Goal: Information Seeking & Learning: Learn about a topic

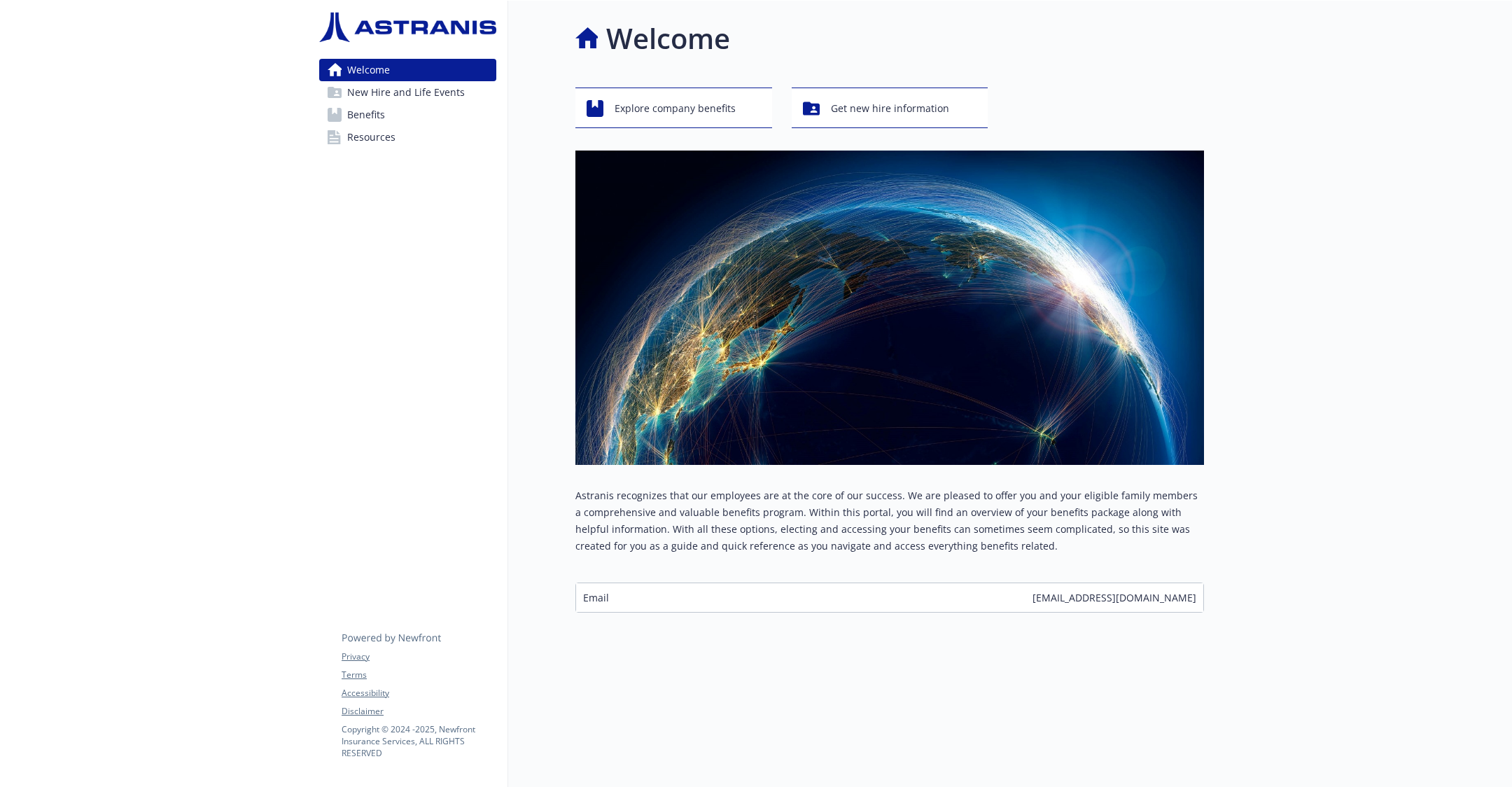
click at [405, 121] on link "Benefits" at bounding box center [407, 115] width 177 height 22
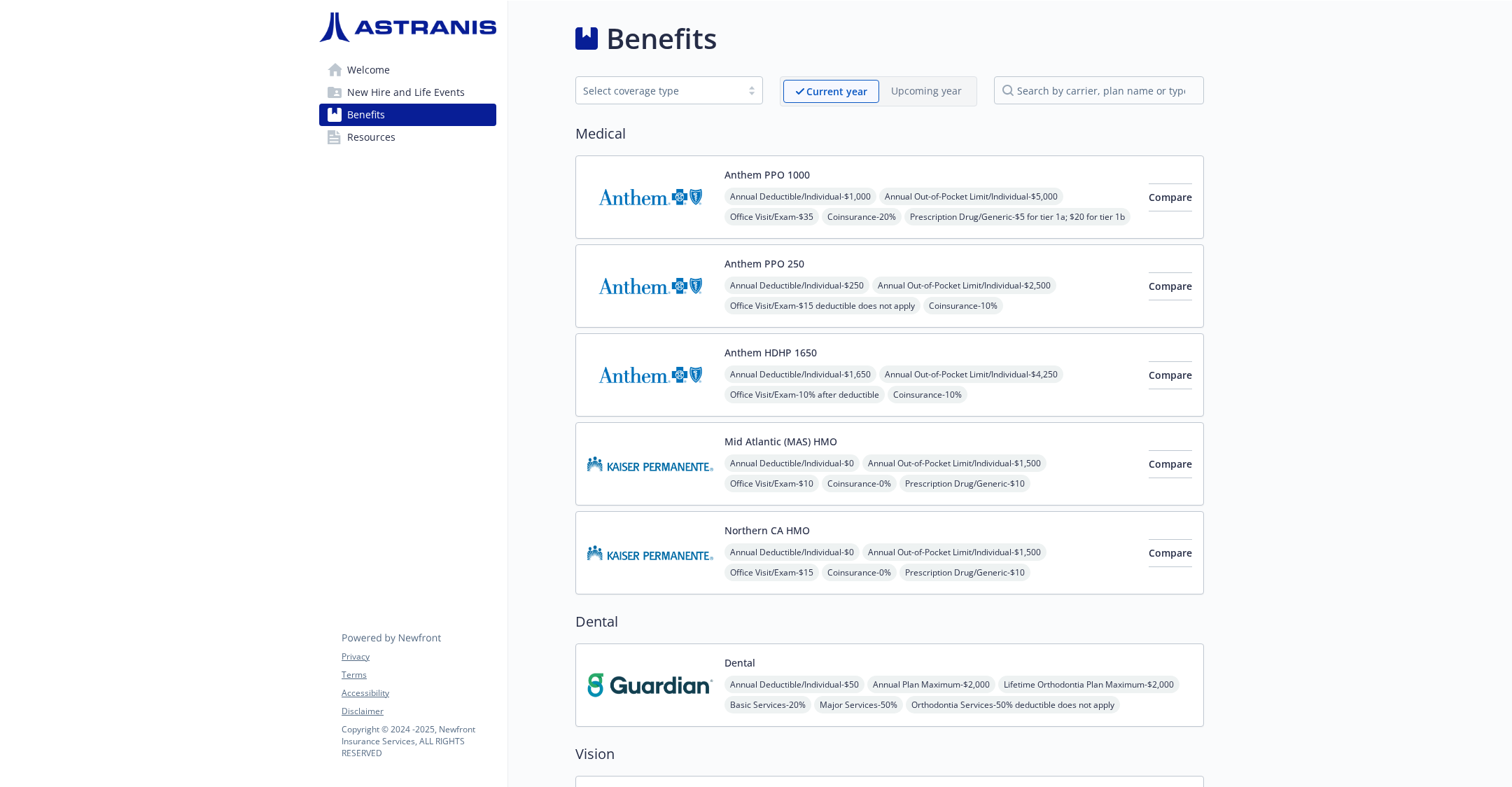
click at [416, 136] on link "Resources" at bounding box center [407, 137] width 177 height 22
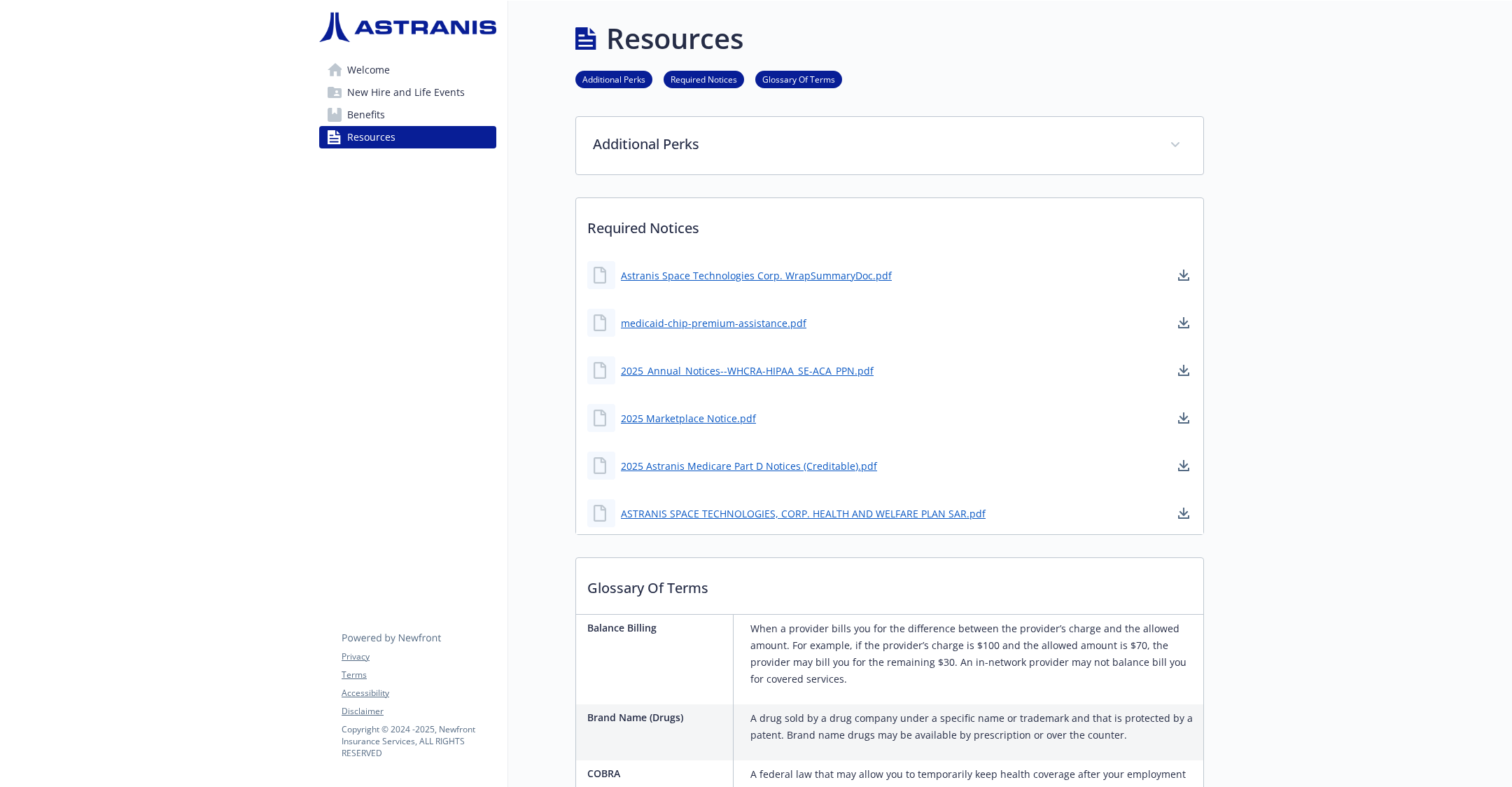
click at [417, 90] on span "New Hire and Life Events" at bounding box center [406, 92] width 117 height 22
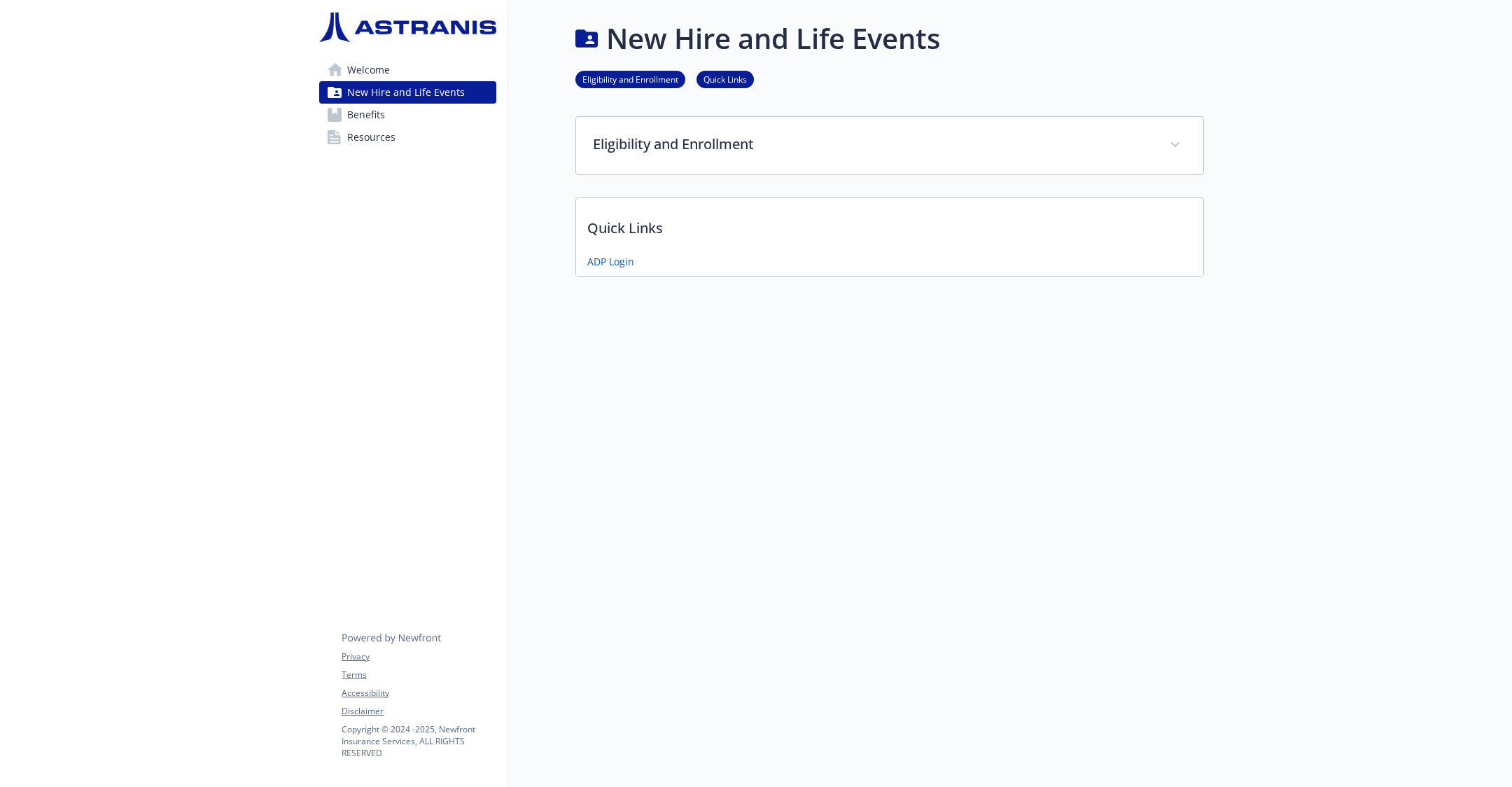
click at [417, 65] on link "Welcome" at bounding box center [407, 70] width 177 height 22
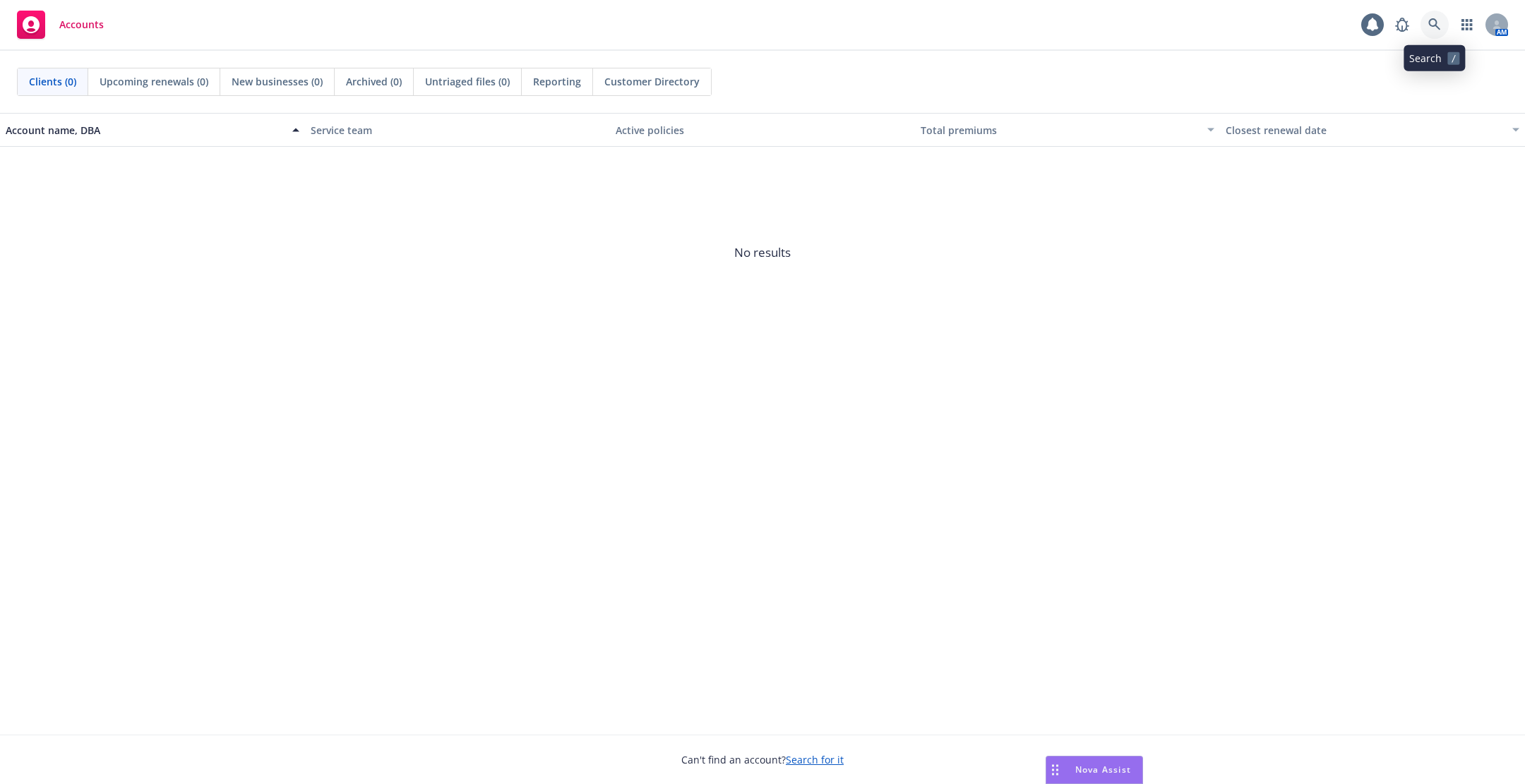
click at [1434, 23] on icon at bounding box center [1435, 25] width 13 height 13
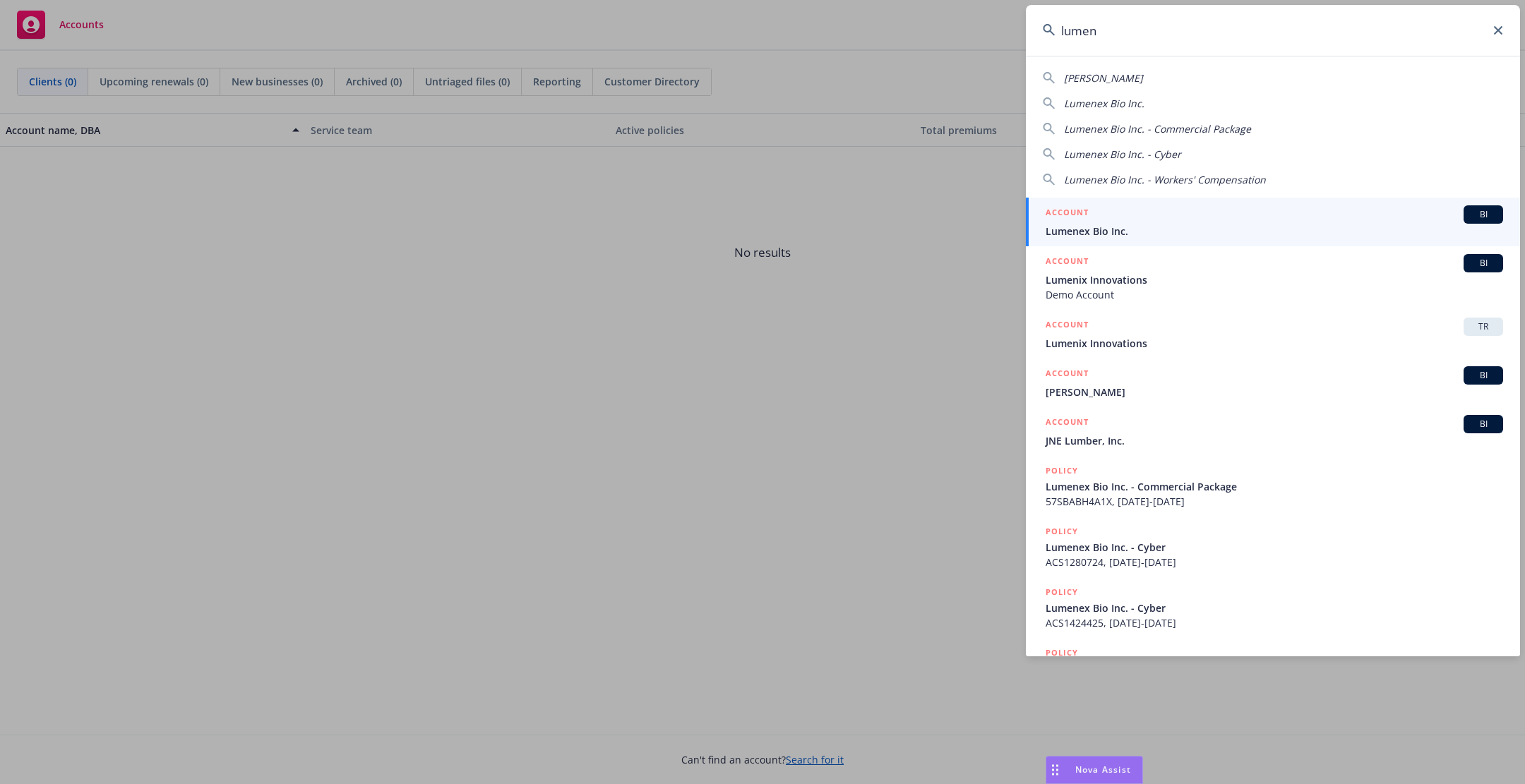
type input "lumeni"
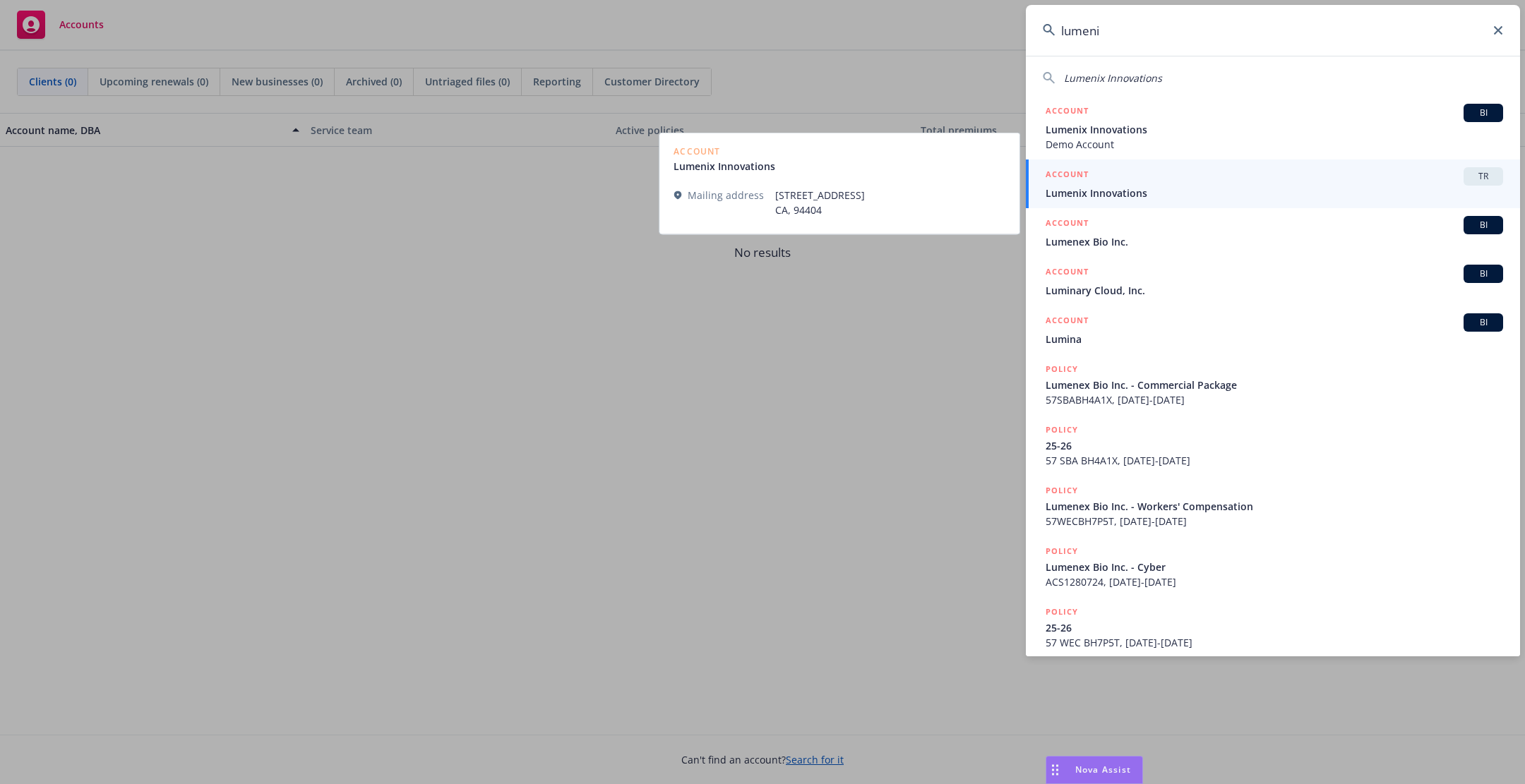
click at [1394, 188] on span "Lumenix Innovations" at bounding box center [1275, 193] width 458 height 15
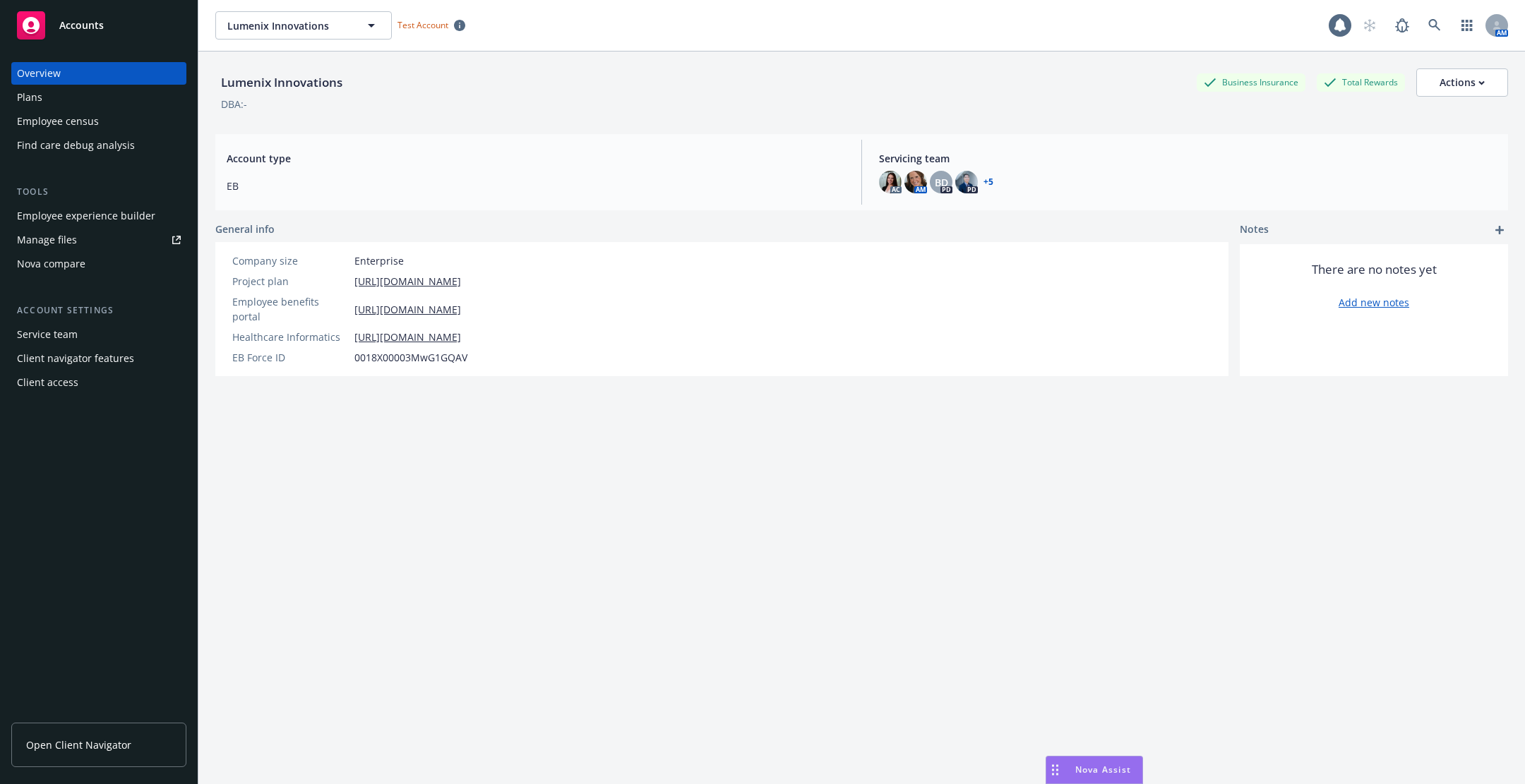
click at [123, 213] on div "Employee experience builder" at bounding box center [86, 216] width 138 height 22
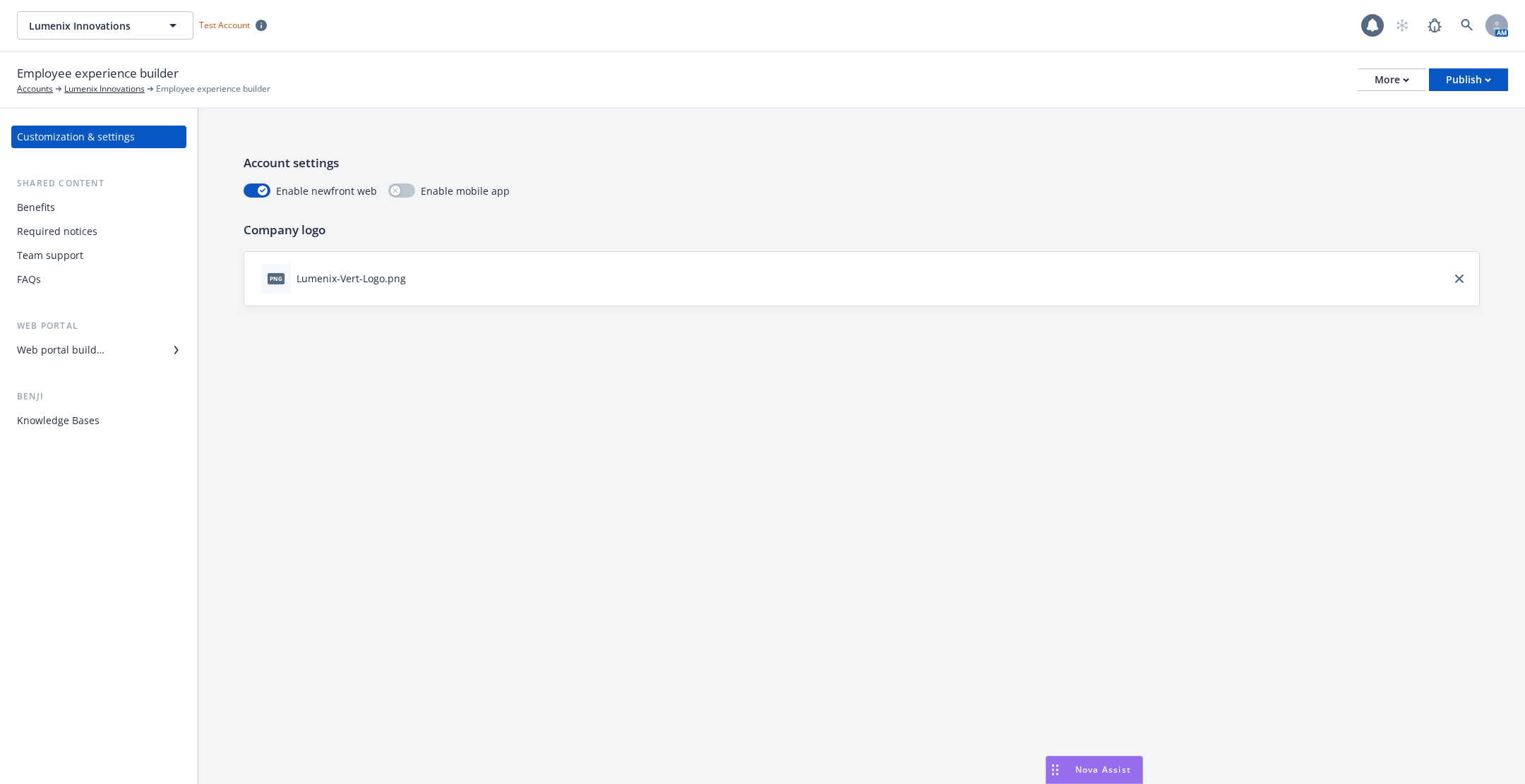
click at [145, 198] on div "Benefits" at bounding box center [98, 207] width 164 height 22
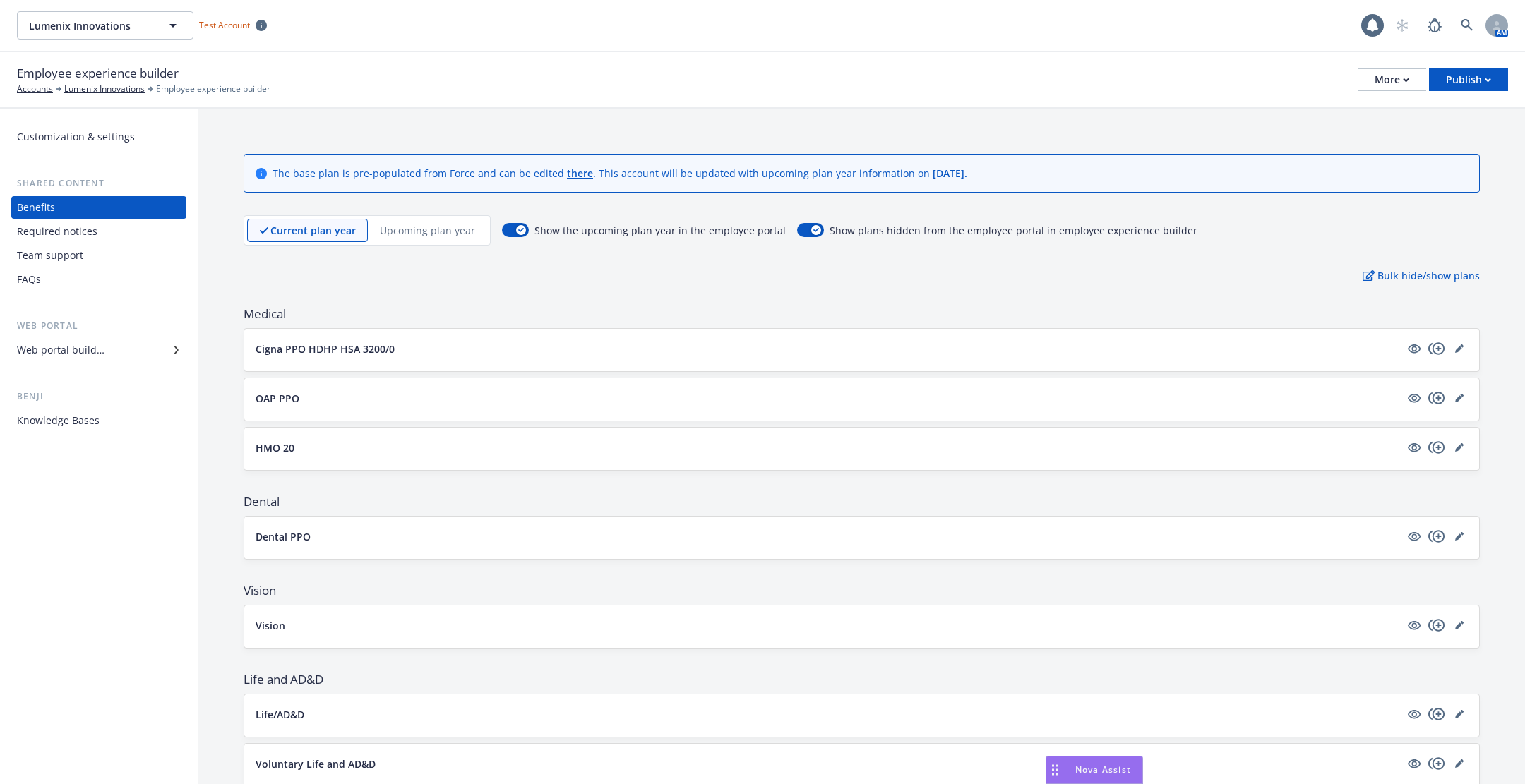
click at [148, 227] on div "Required notices" at bounding box center [98, 231] width 164 height 22
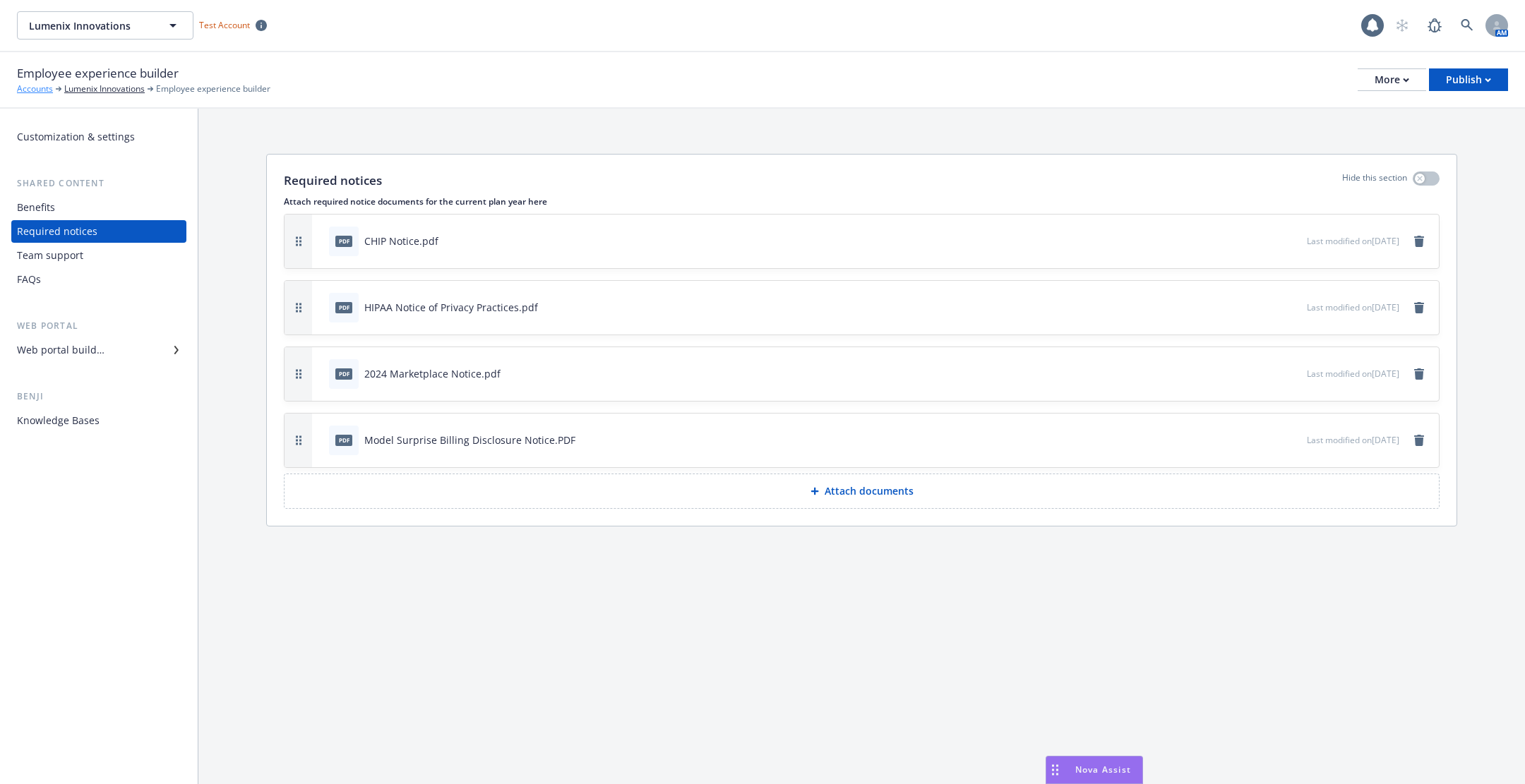
click at [49, 86] on link "Accounts" at bounding box center [34, 89] width 36 height 13
click at [110, 87] on link "Lumenix Innovations" at bounding box center [104, 89] width 81 height 13
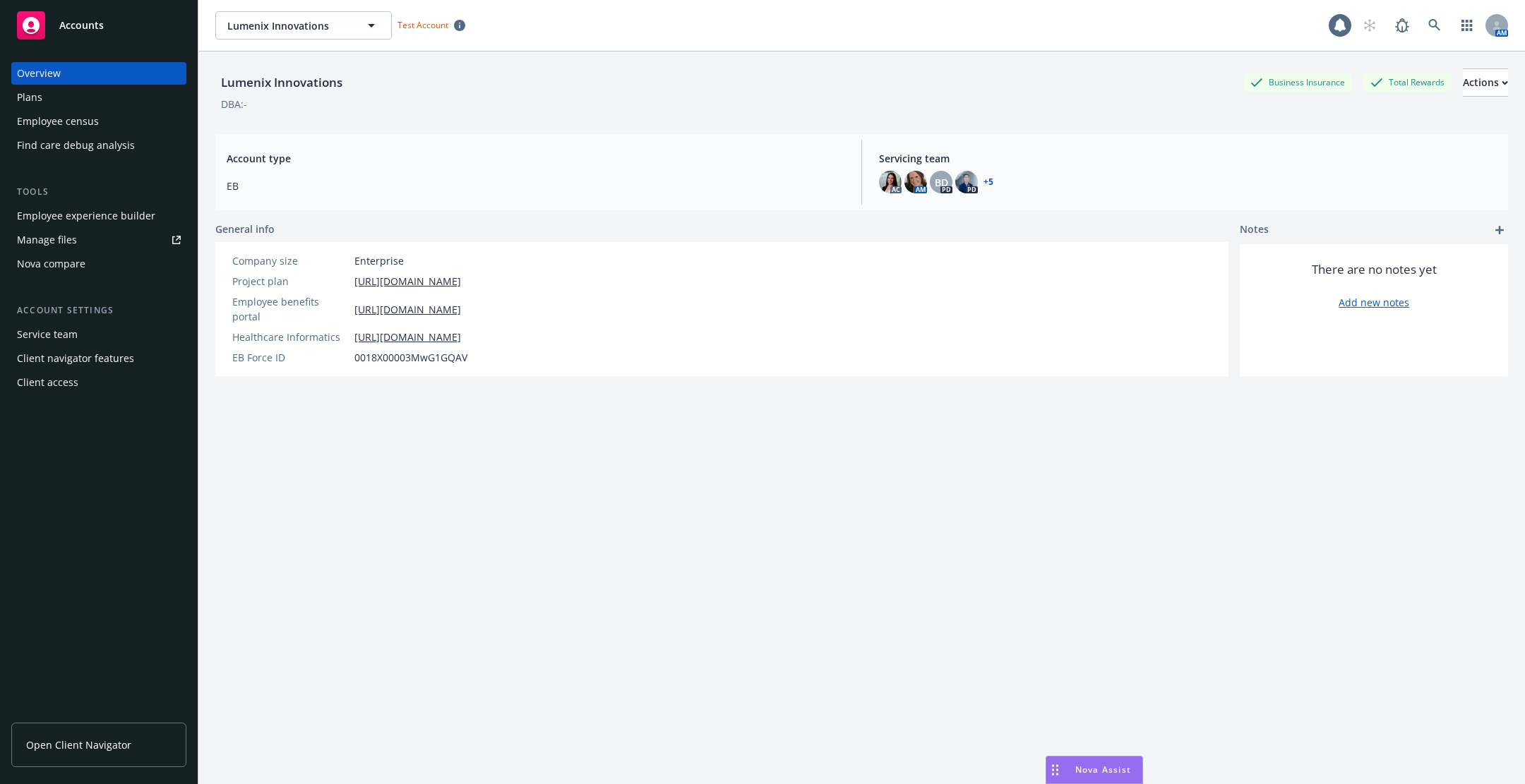
click at [117, 756] on link "Open Client Navigator" at bounding box center [98, 745] width 175 height 45
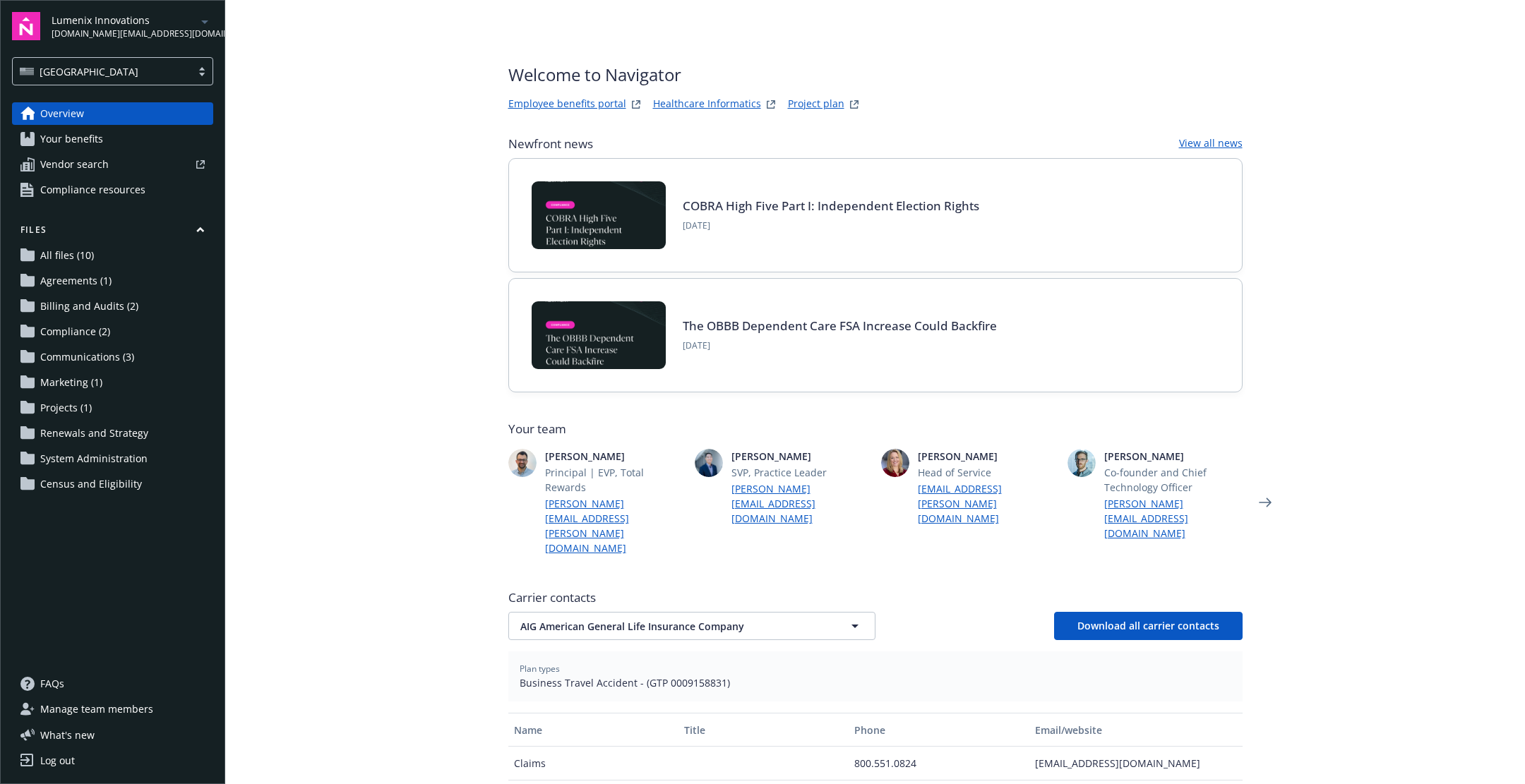
click at [147, 239] on button "Files" at bounding box center [112, 233] width 201 height 18
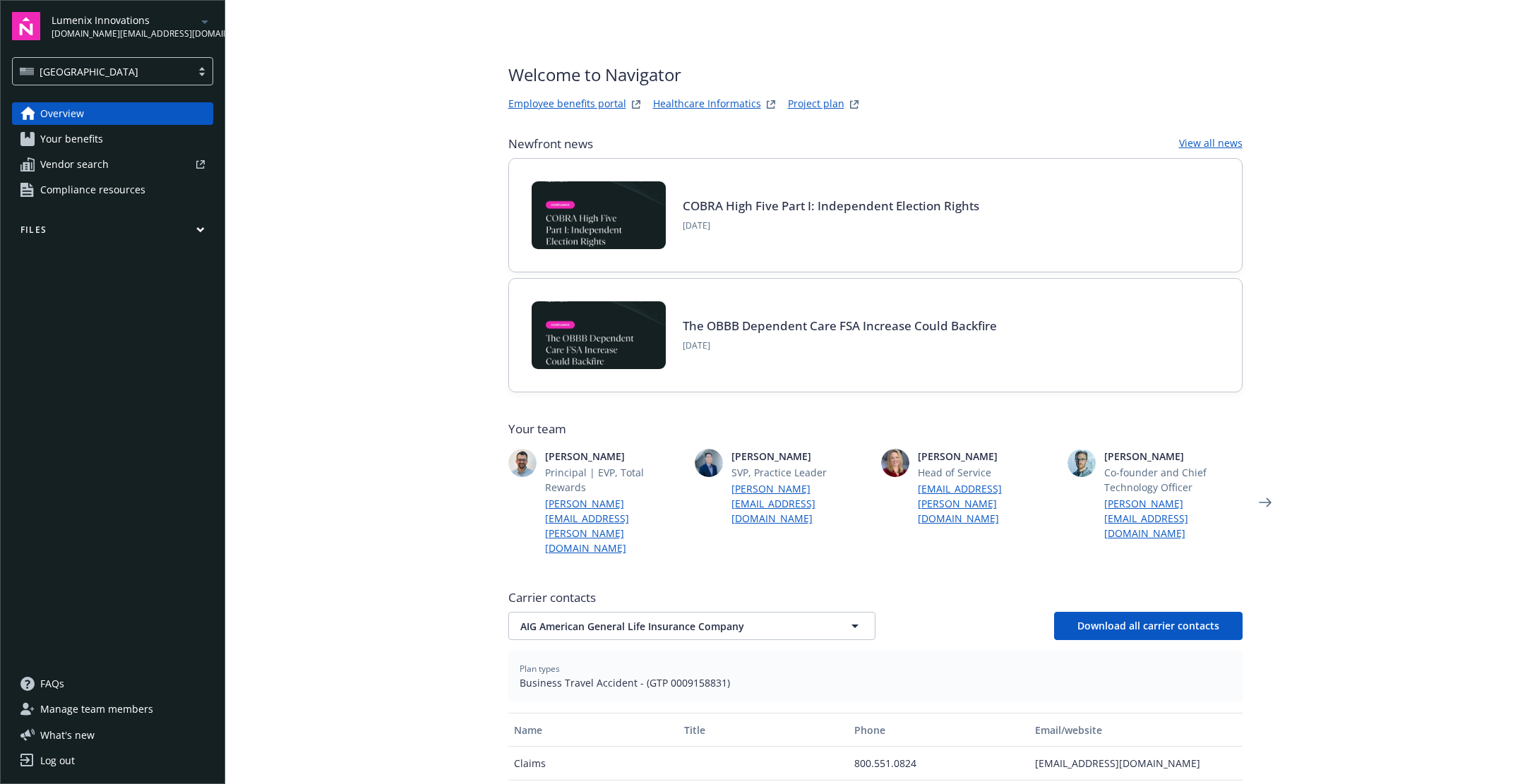
click at [147, 239] on button "Files" at bounding box center [112, 233] width 201 height 18
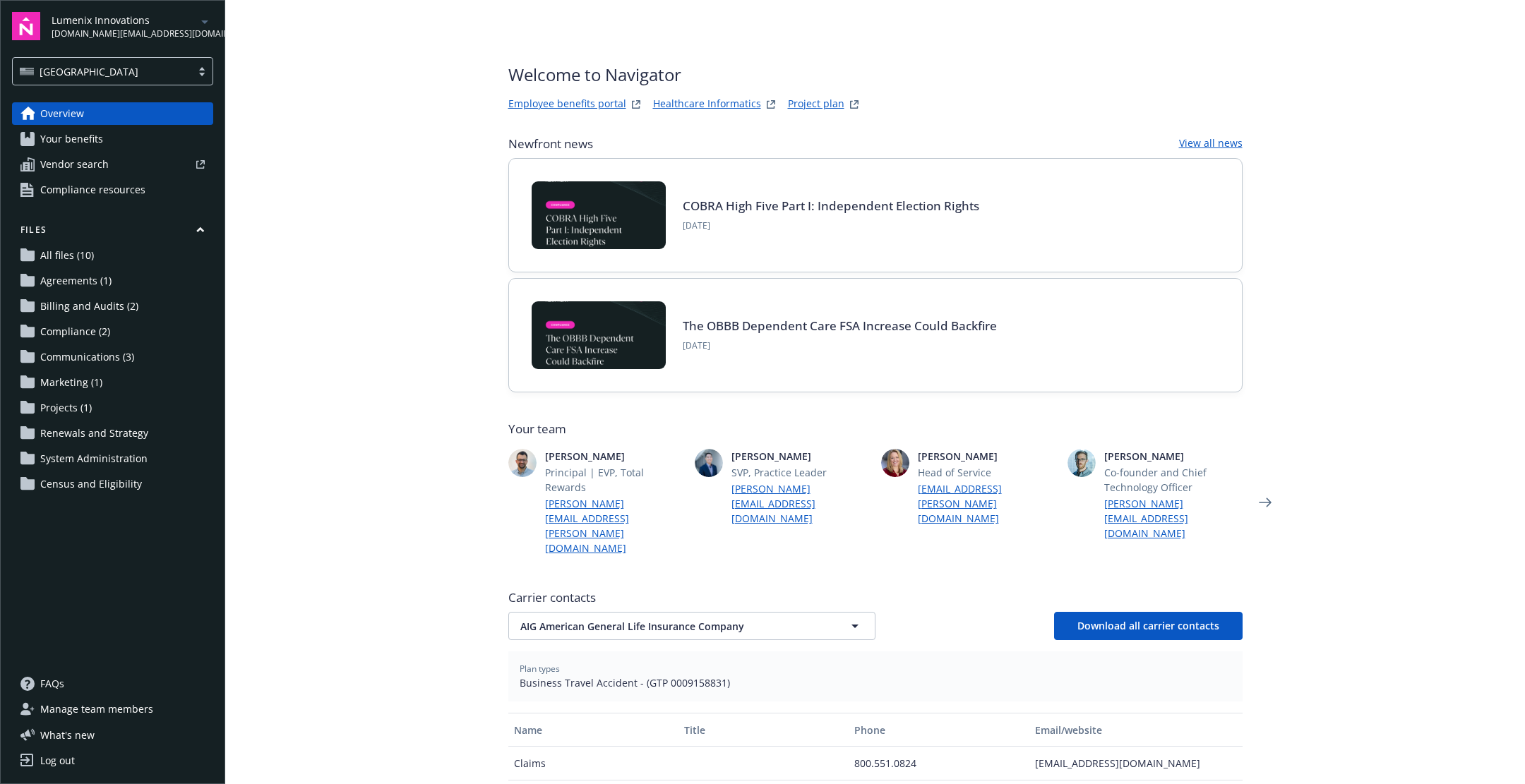
click at [134, 271] on link "Agreements (1)" at bounding box center [112, 281] width 201 height 22
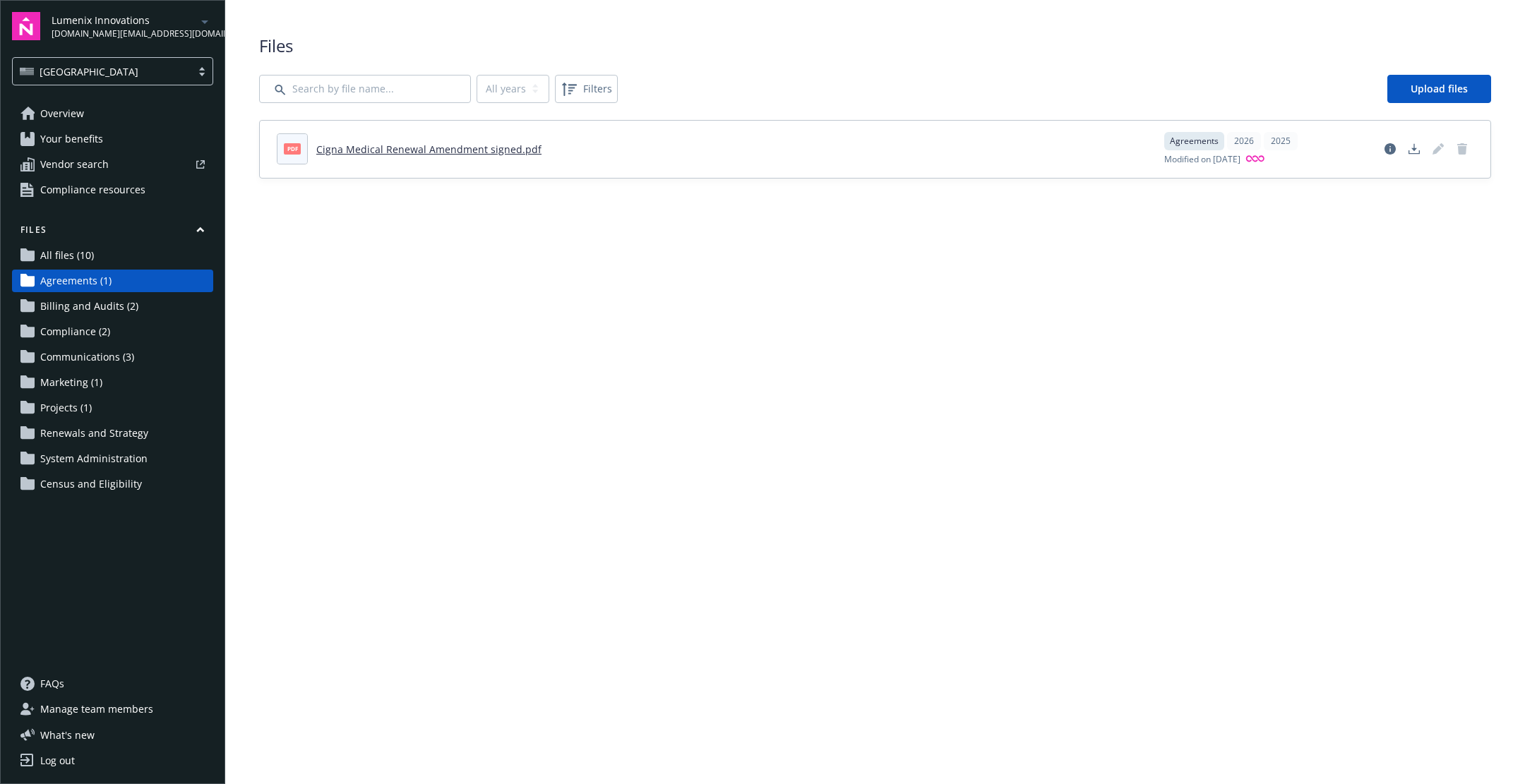
click at [132, 401] on link "Projects (1)" at bounding box center [112, 408] width 201 height 22
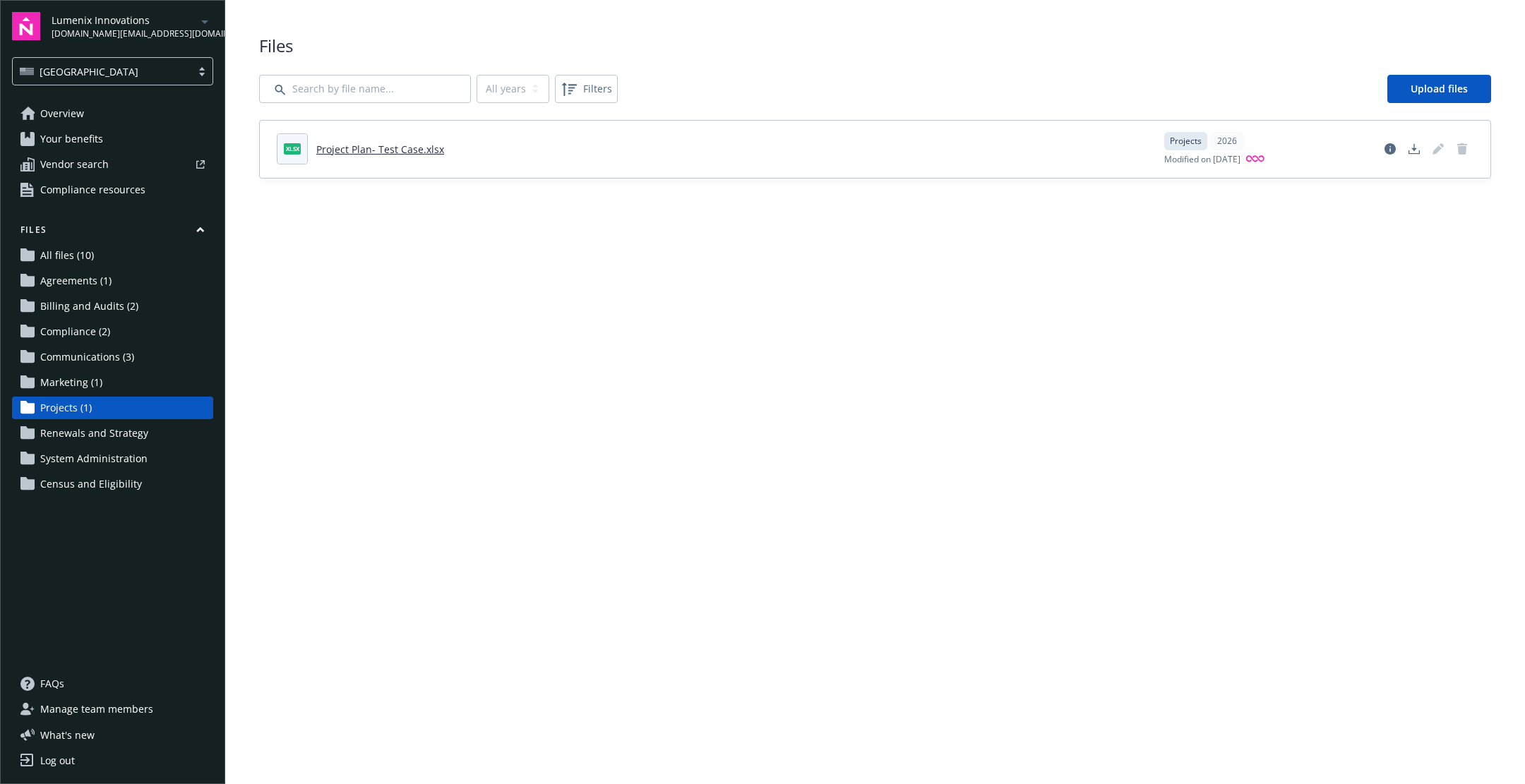
click at [165, 35] on div "Lumenix Innovations amy.how@newfront.com" at bounding box center [132, 26] width 162 height 27
click at [168, 15] on div "Lumenix Innovations amy.how@newfront.com" at bounding box center [132, 26] width 162 height 27
click at [167, 64] on div "[GEOGRAPHIC_DATA]" at bounding box center [102, 71] width 165 height 15
click at [174, 35] on div "Lumenix Innovations amy.how@newfront.com" at bounding box center [132, 26] width 162 height 27
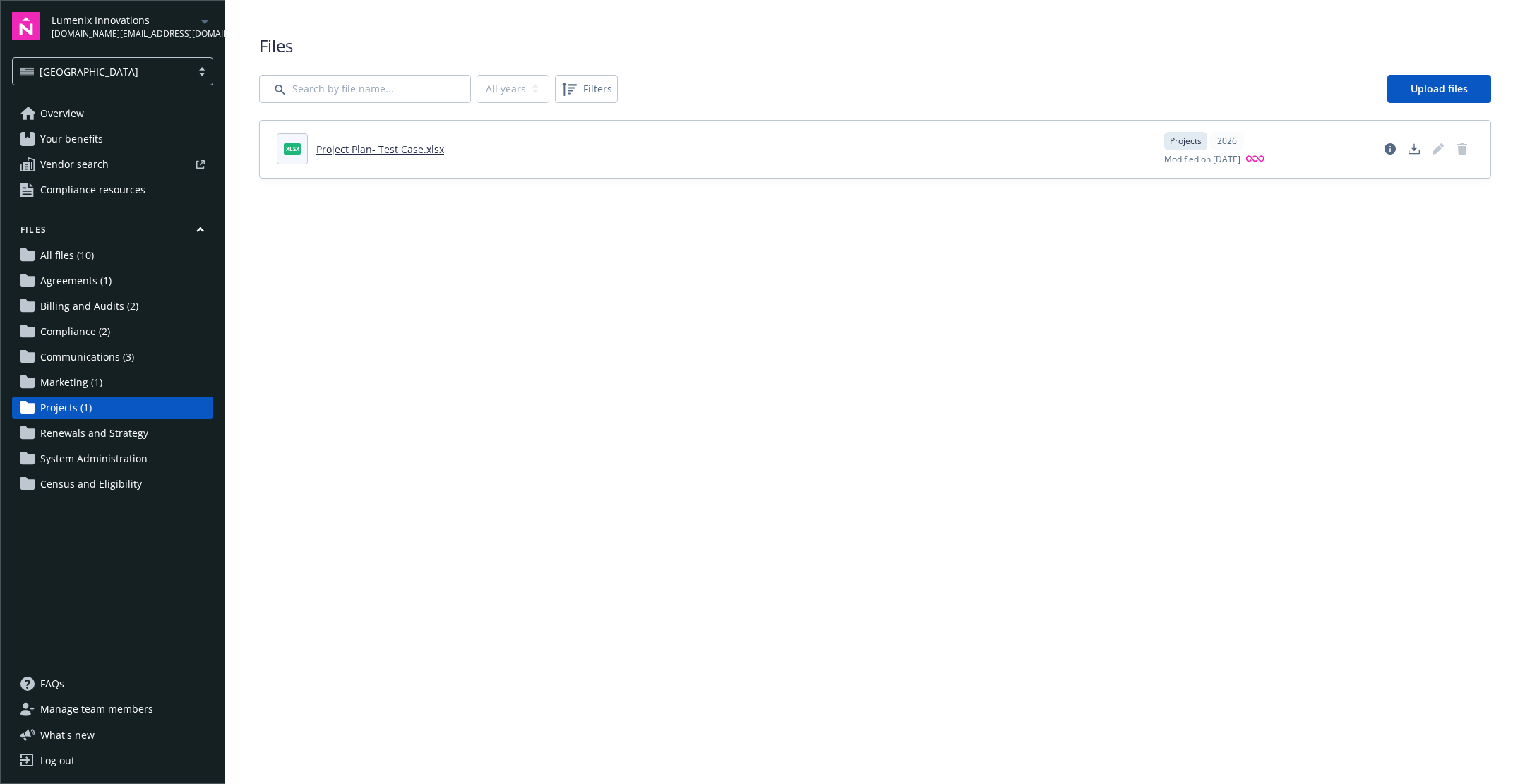
click at [345, 298] on main "Upload progress Files All years 2026 Filters Upload files xlsx Project Plan- Te…" at bounding box center [875, 392] width 1299 height 784
click at [141, 714] on span "Manage team members" at bounding box center [96, 709] width 113 height 22
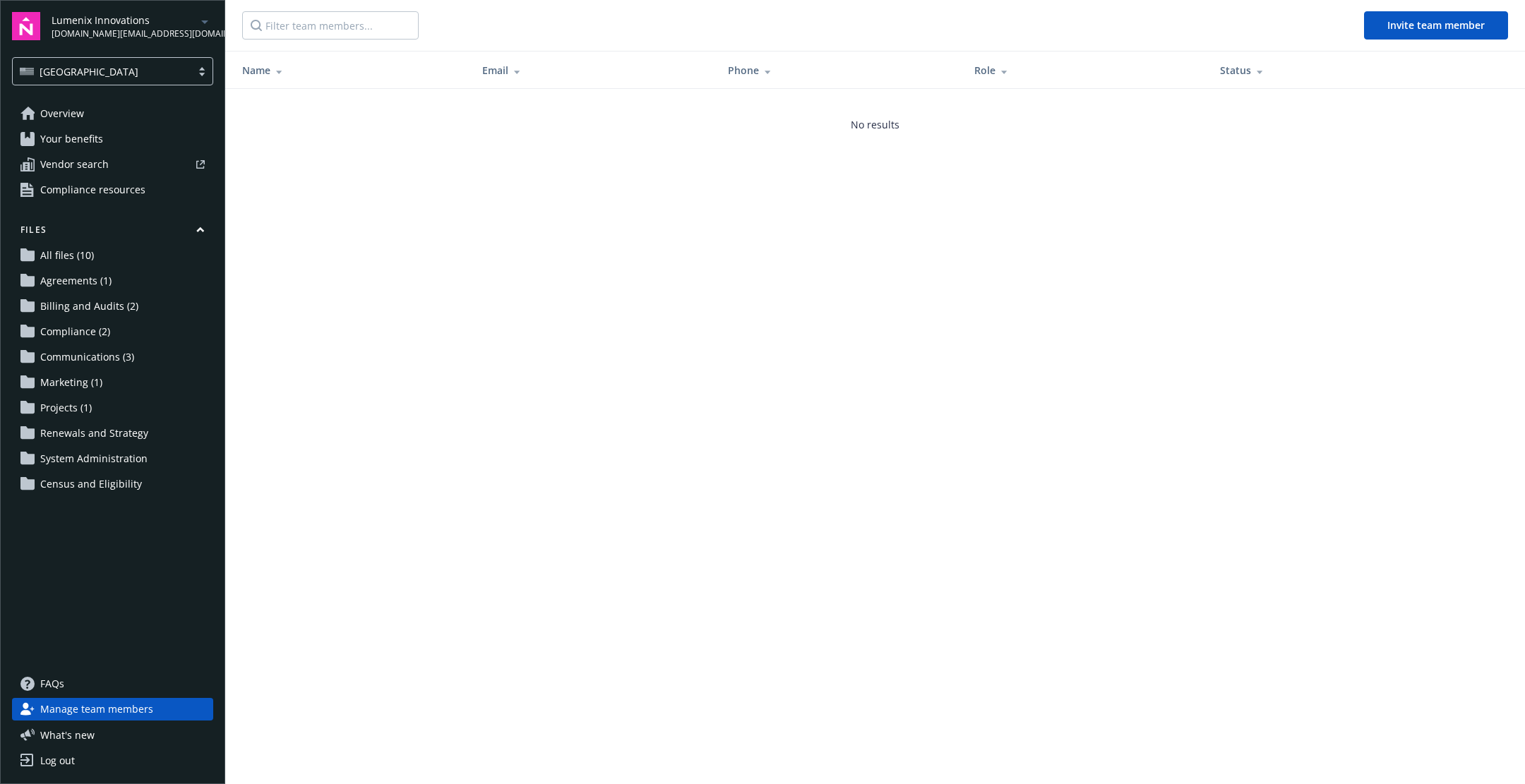
click at [99, 143] on span "Your benefits" at bounding box center [71, 139] width 63 height 22
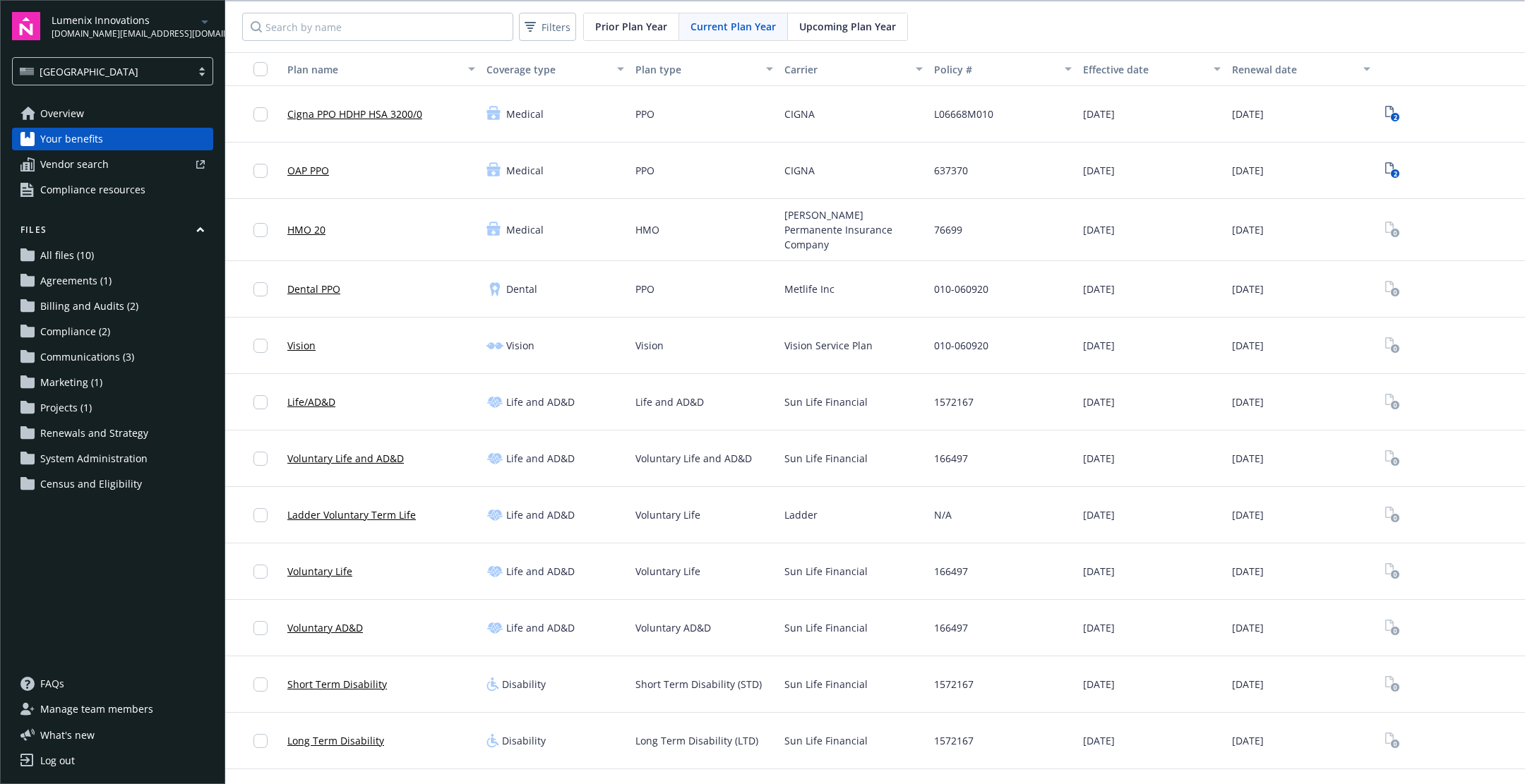
click at [128, 714] on span "Manage team members" at bounding box center [96, 709] width 113 height 22
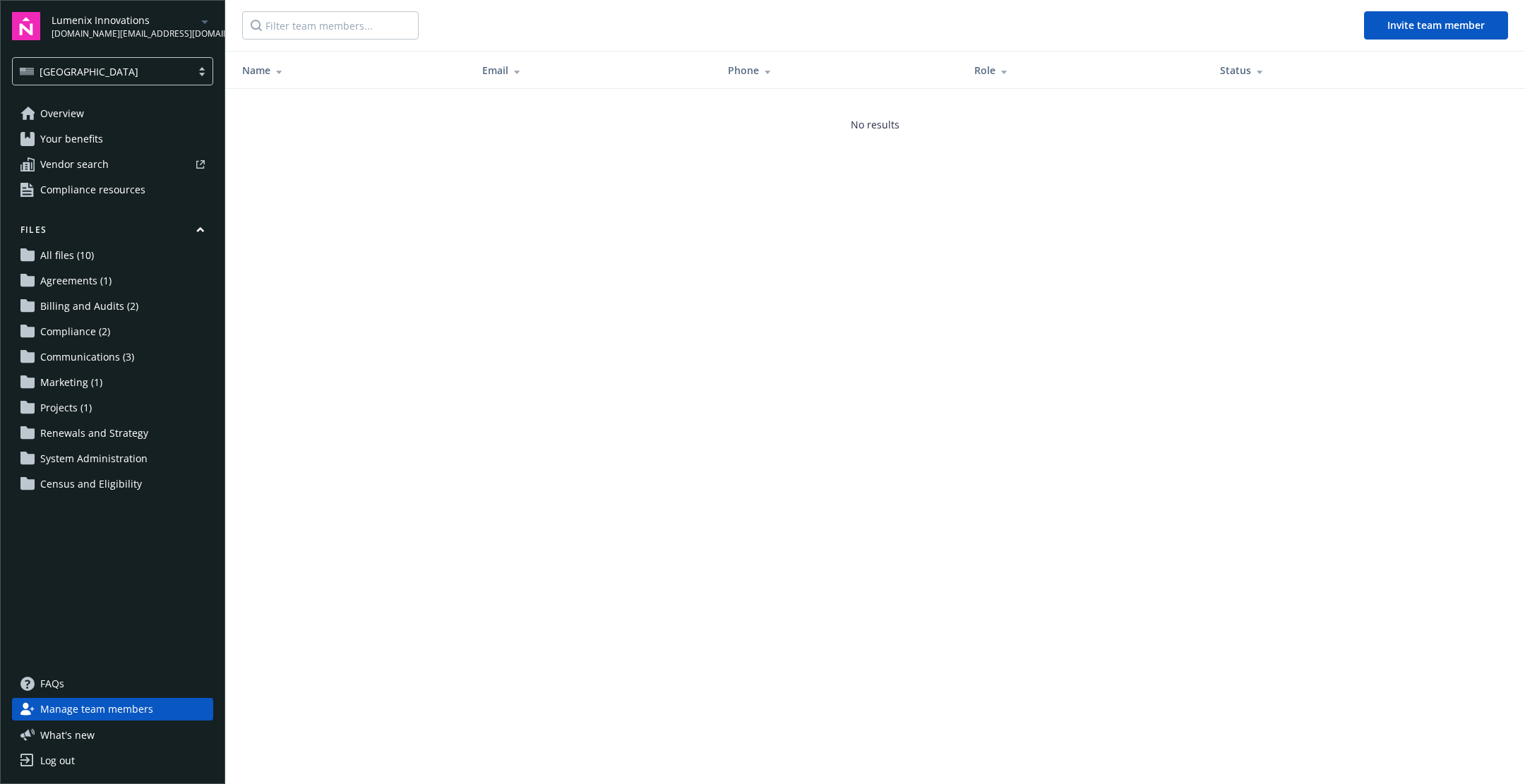
click at [124, 108] on link "Overview" at bounding box center [112, 114] width 201 height 22
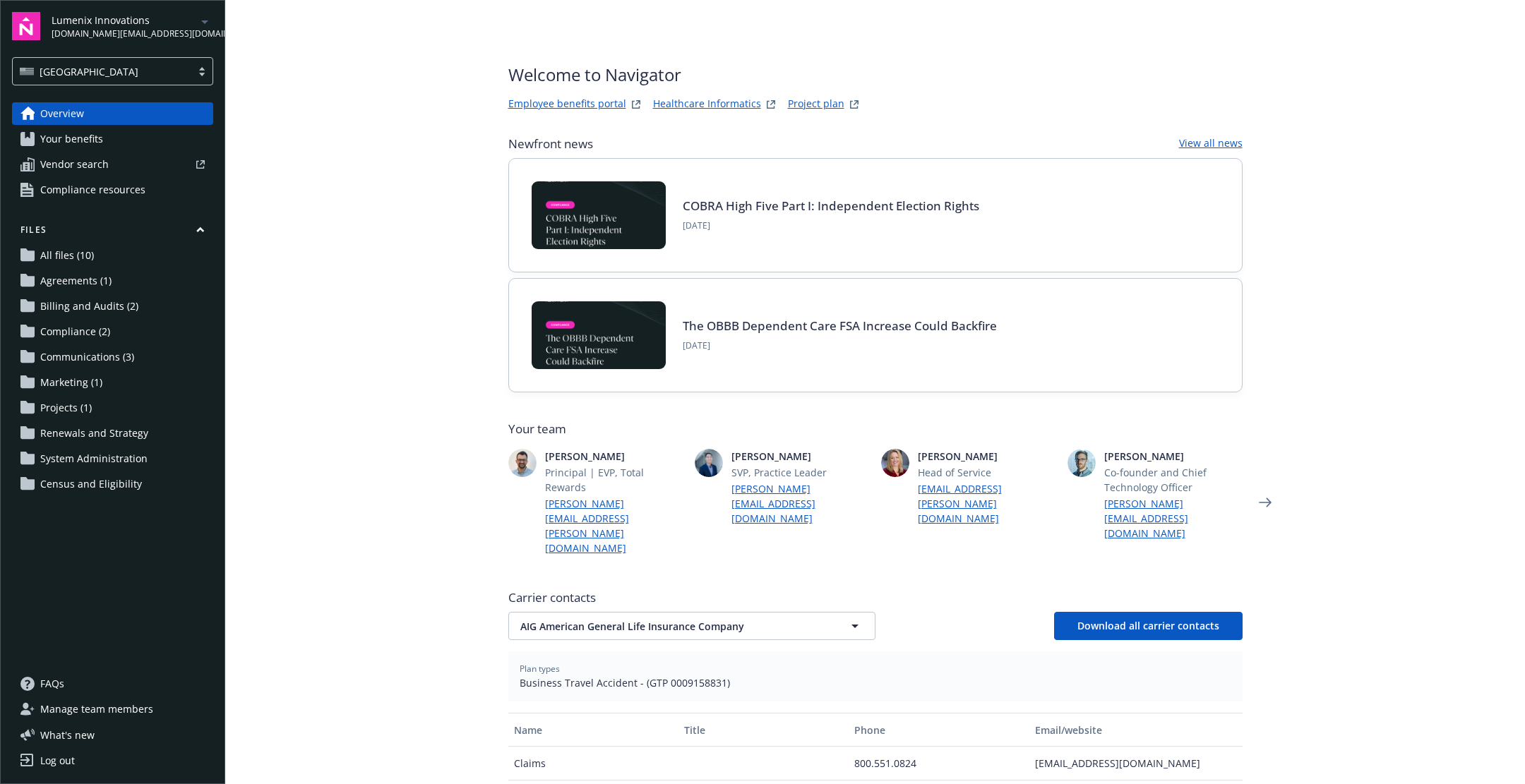
click at [794, 199] on link "COBRA High Five Part I: Independent Election Rights" at bounding box center [831, 206] width 297 height 16
click at [157, 146] on link "Your benefits" at bounding box center [112, 139] width 201 height 22
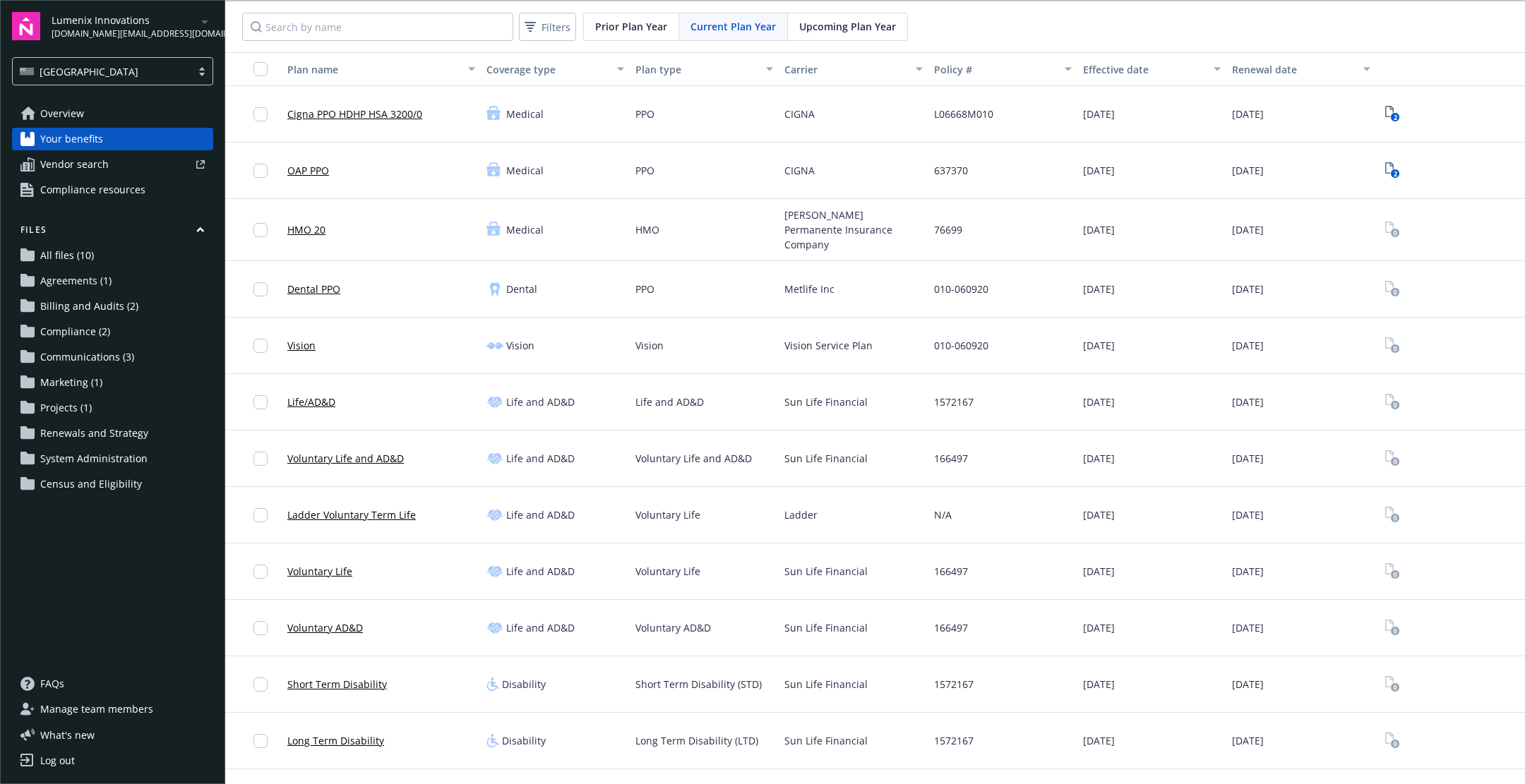
click at [156, 164] on div at bounding box center [159, 164] width 90 height 9
click at [134, 165] on div at bounding box center [159, 164] width 90 height 9
click at [136, 191] on span "Compliance resources" at bounding box center [92, 190] width 105 height 22
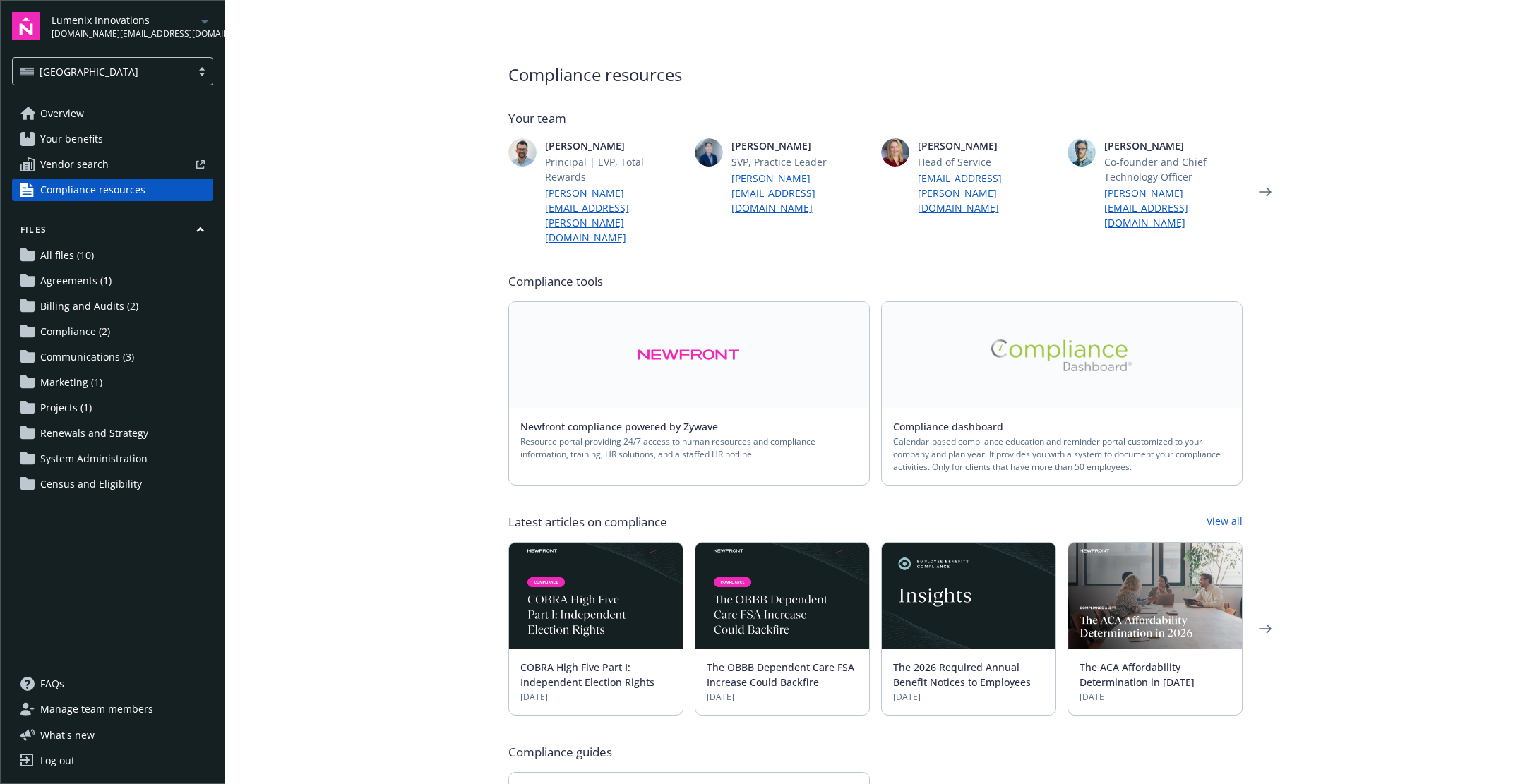
click at [968, 328] on link at bounding box center [1062, 355] width 360 height 106
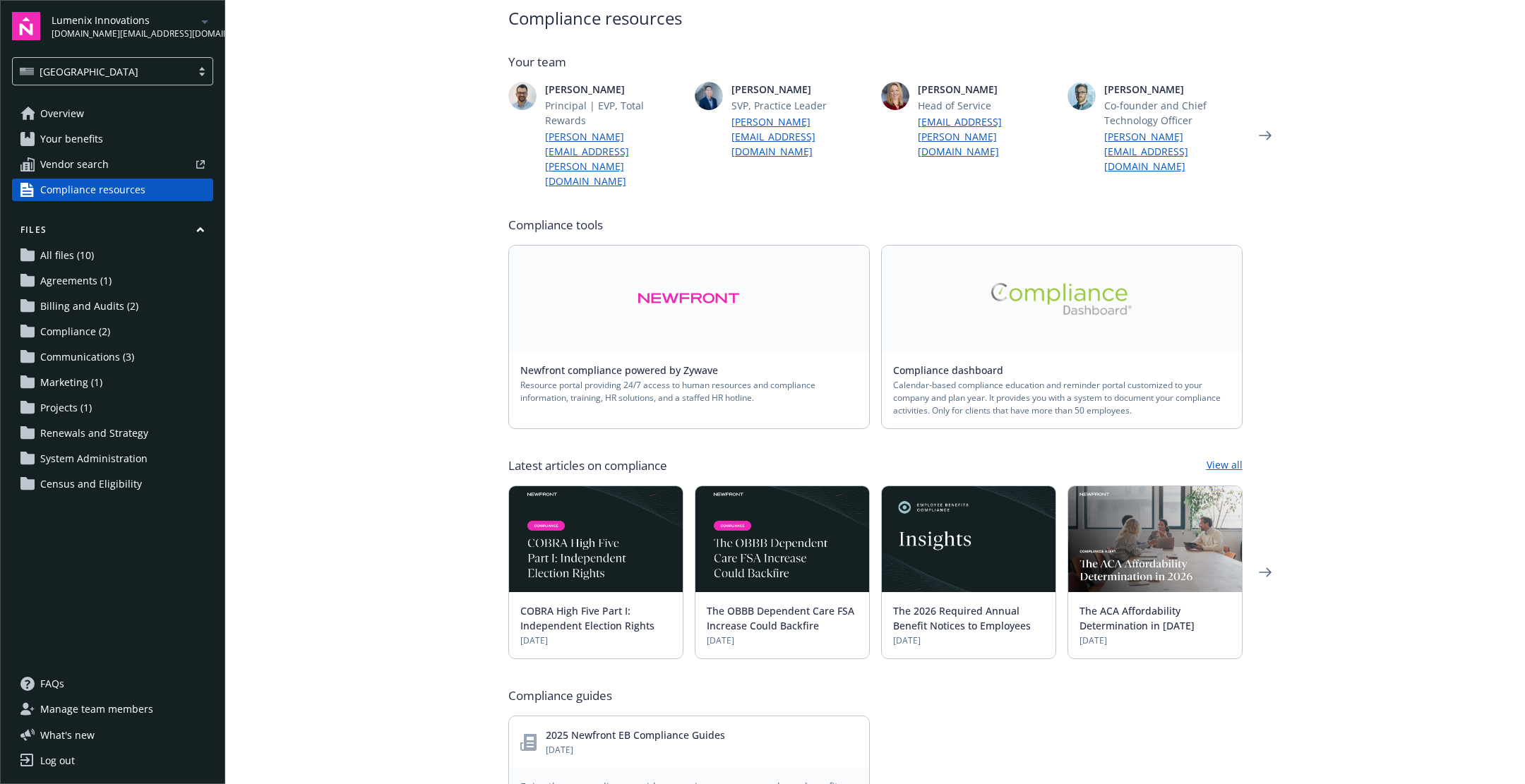
scroll to position [311, 0]
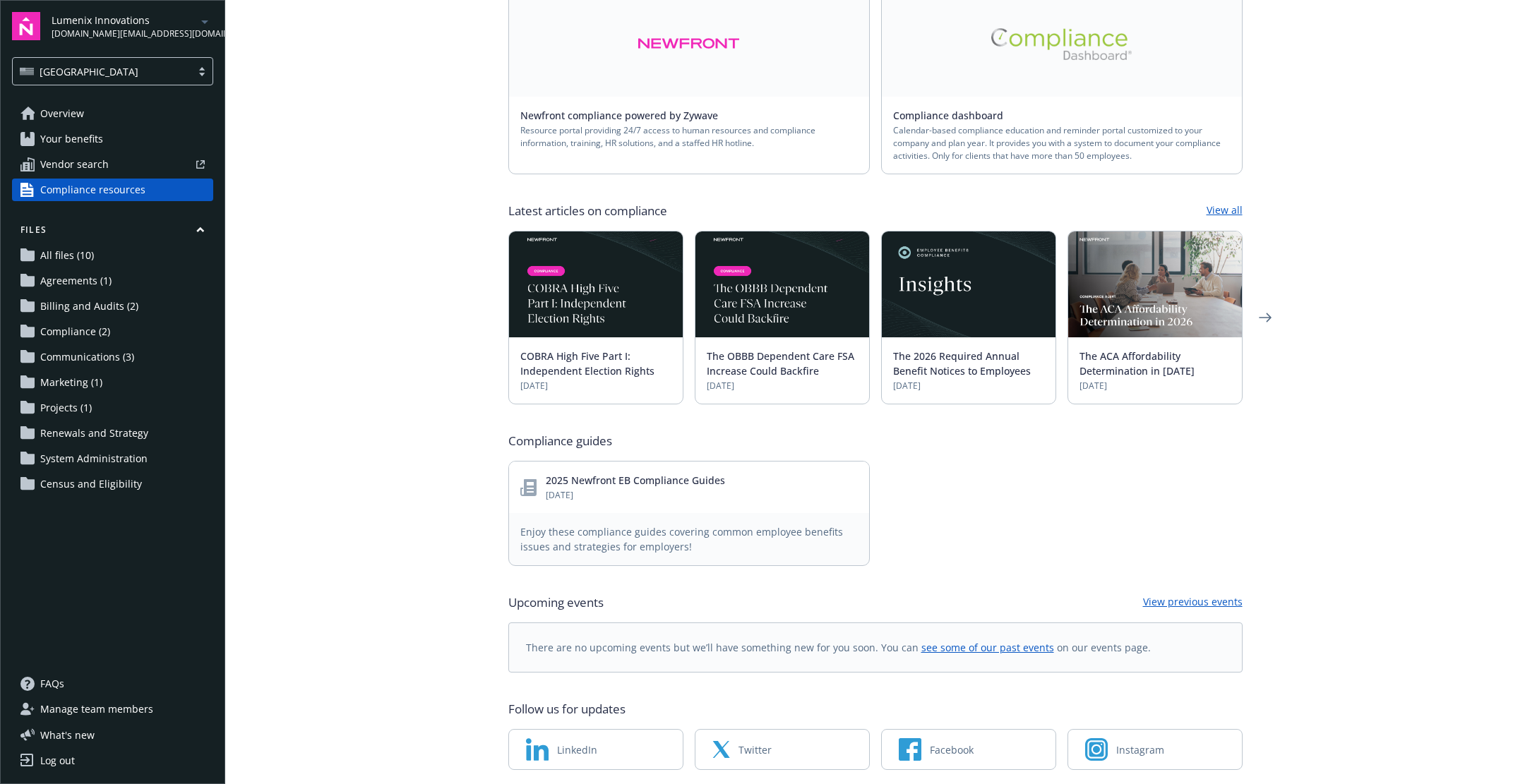
click at [682, 524] on span "Enjoy these compliance guides covering common employee benefits issues and stra…" at bounding box center [689, 538] width 338 height 30
click at [670, 474] on link "2025 Newfront EB Compliance Guides" at bounding box center [635, 480] width 179 height 14
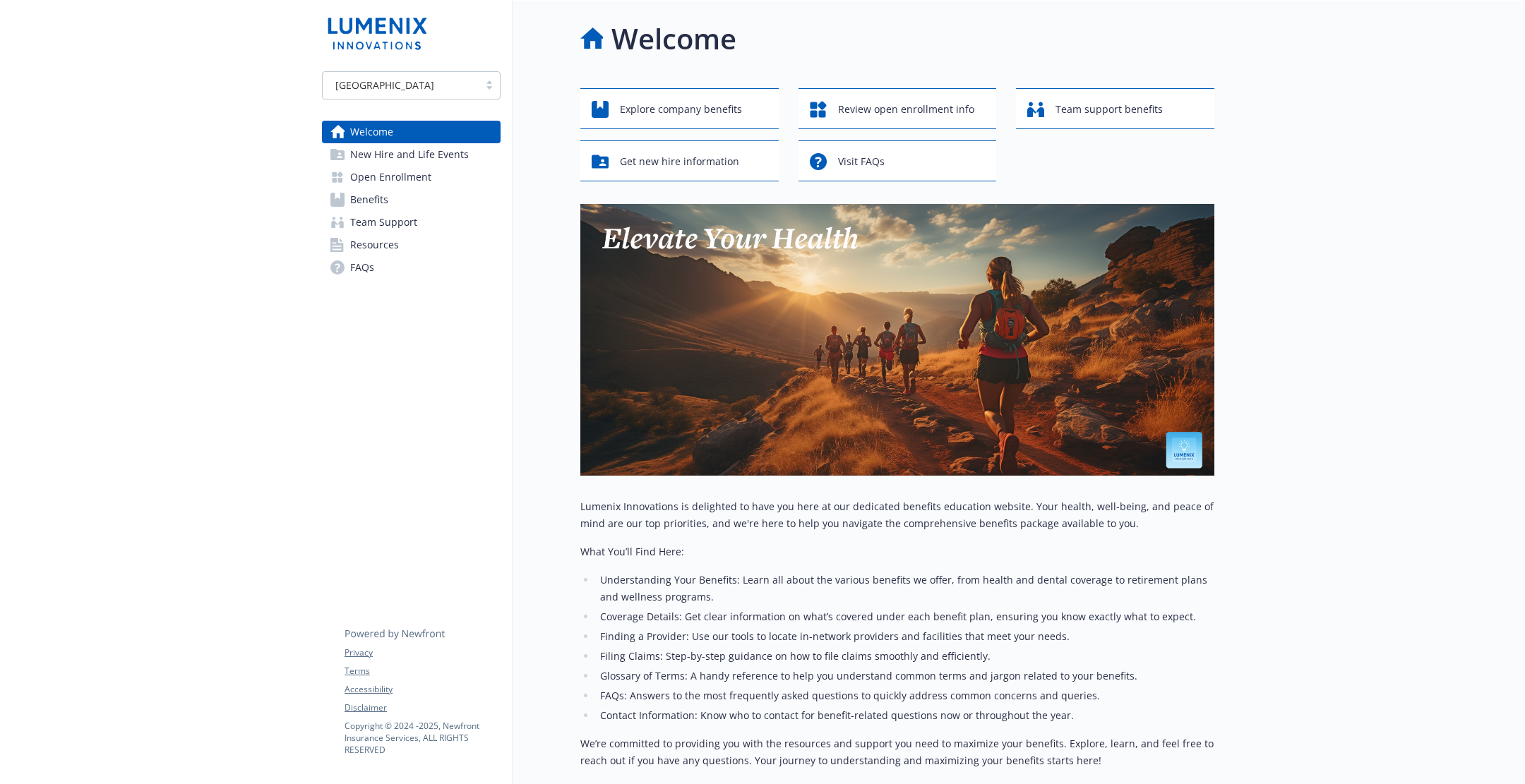
click at [380, 202] on span "Benefits" at bounding box center [370, 200] width 38 height 22
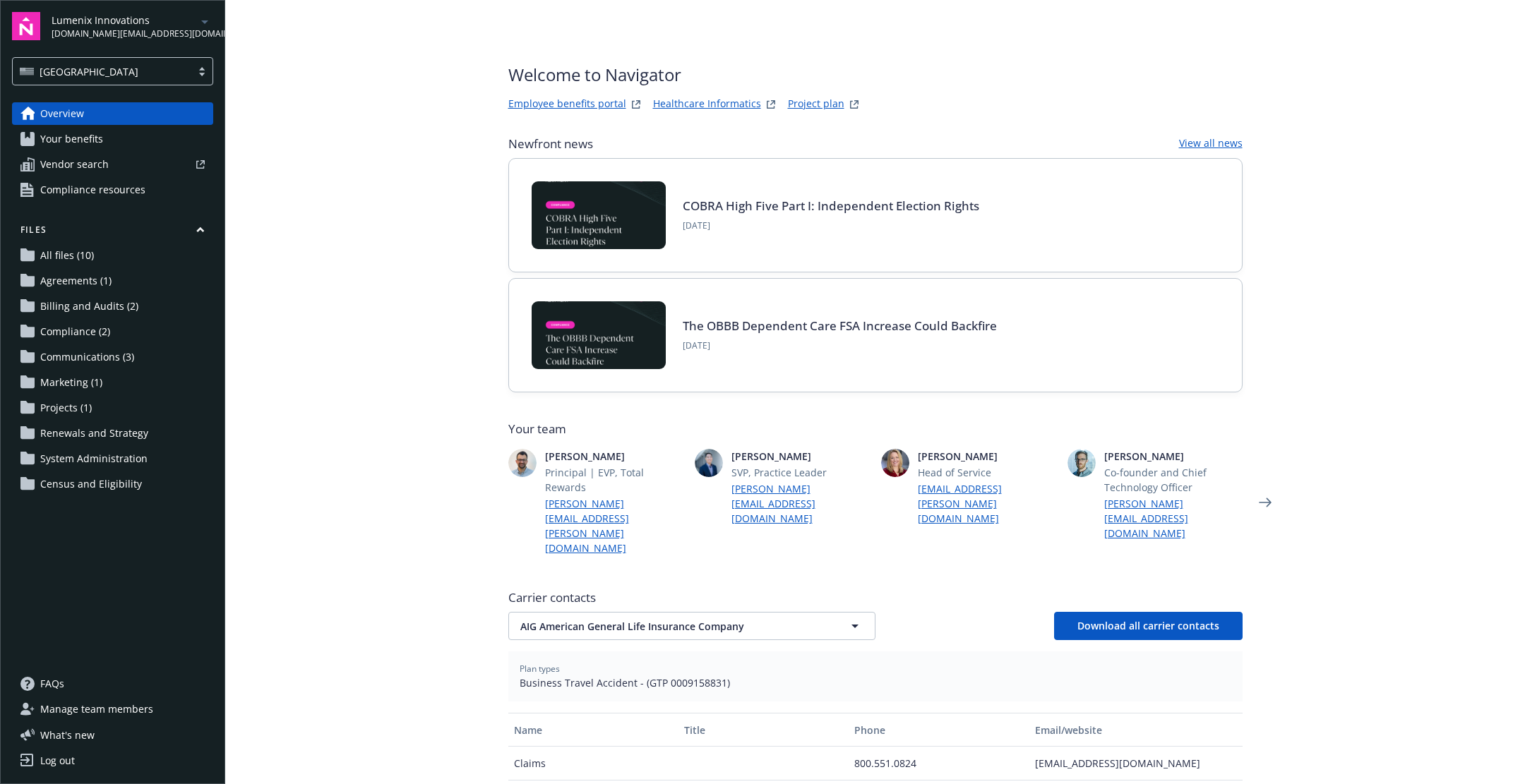
click at [110, 183] on span "Compliance resources" at bounding box center [92, 190] width 105 height 22
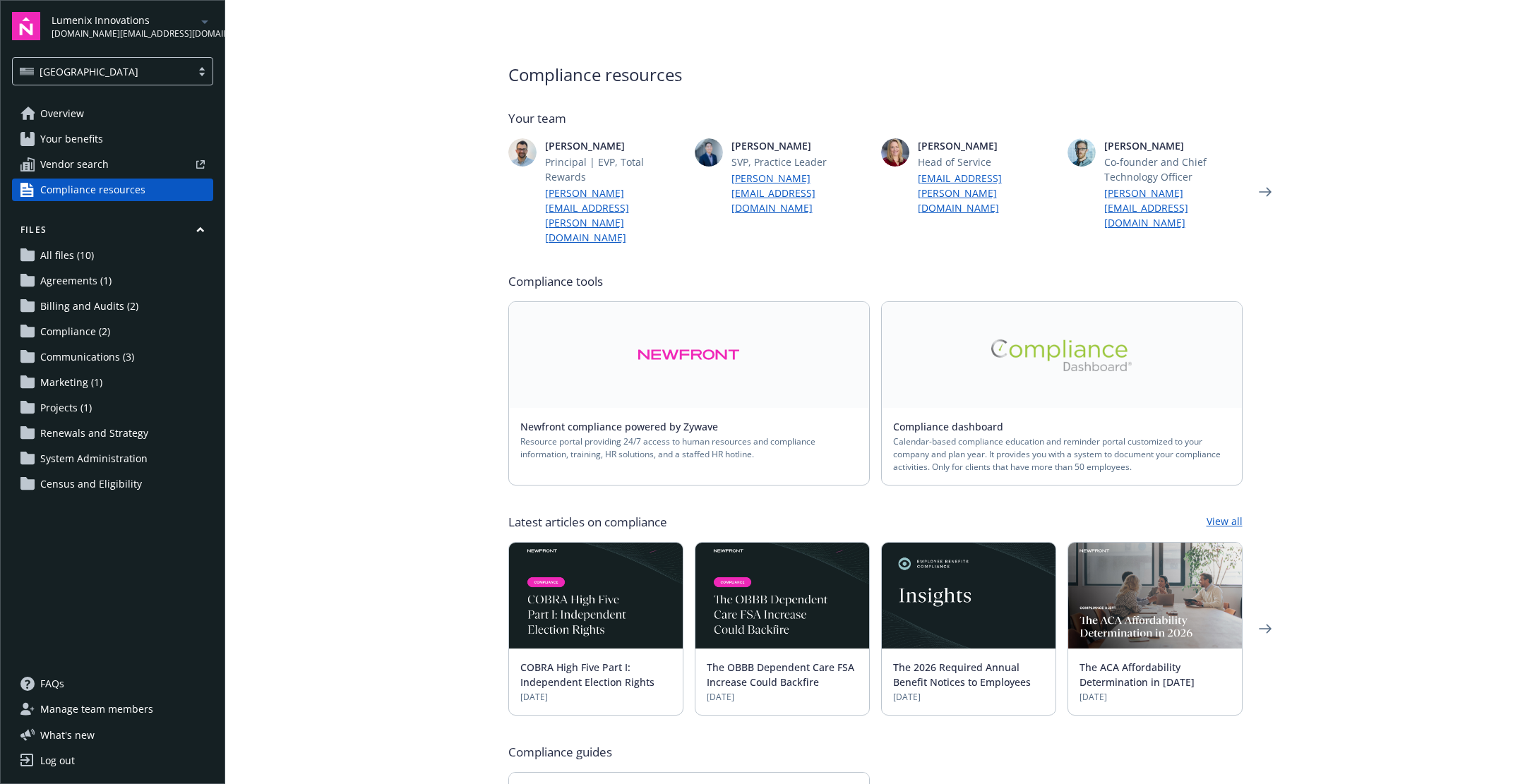
click at [938, 302] on link at bounding box center [1062, 355] width 360 height 106
click at [750, 309] on link at bounding box center [689, 355] width 360 height 106
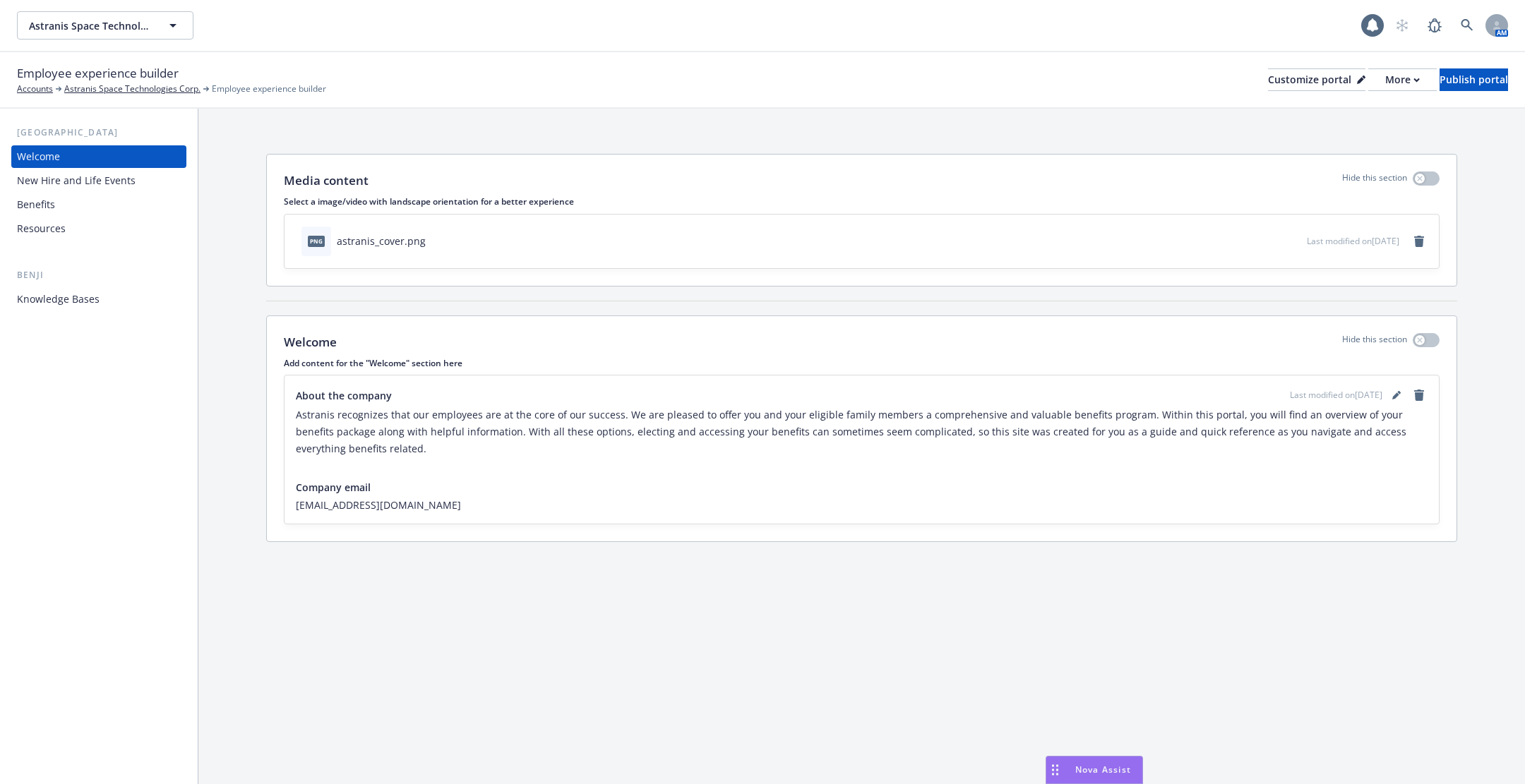
click at [100, 182] on div "New Hire and Life Events" at bounding box center [76, 181] width 118 height 22
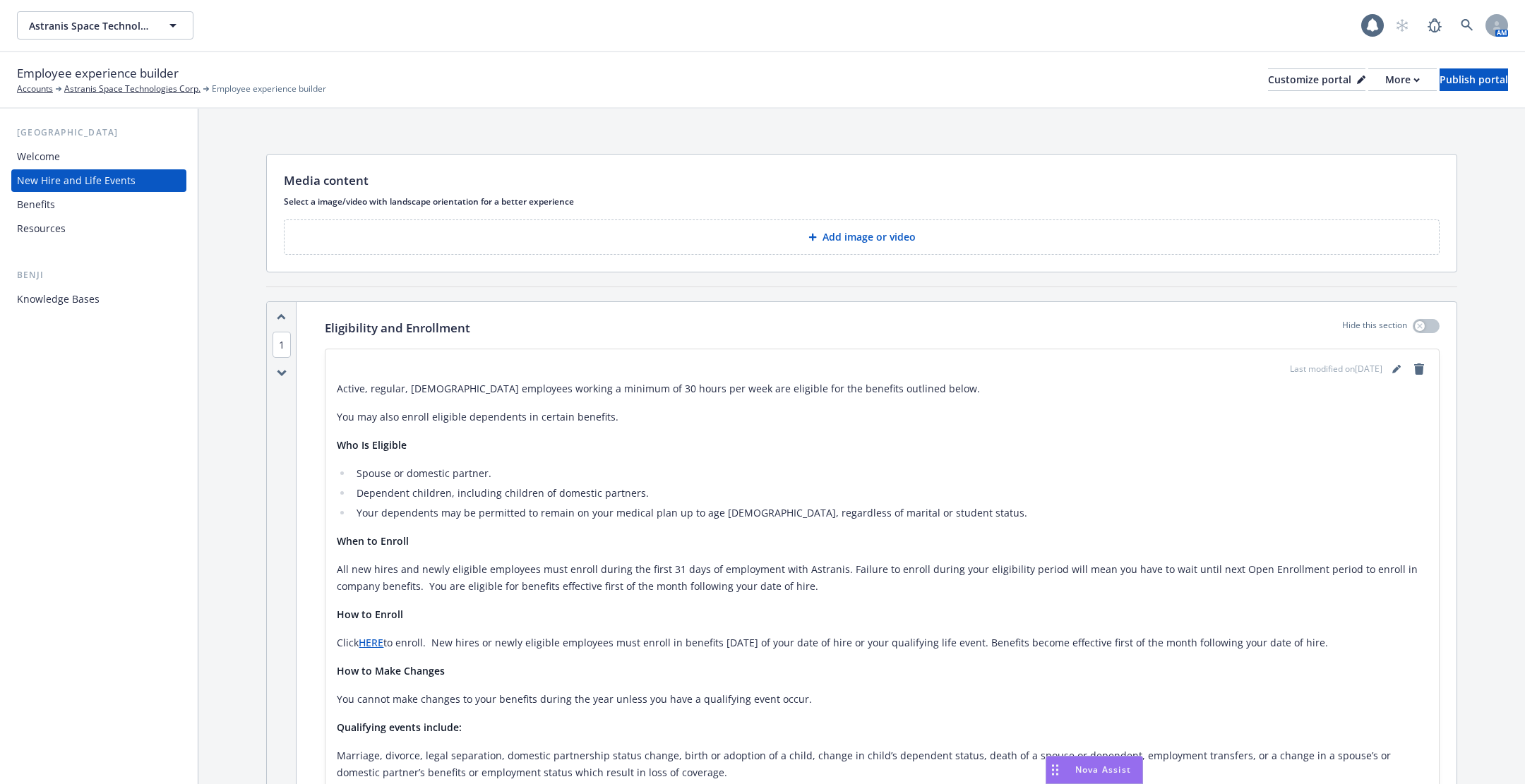
click at [98, 207] on div "Benefits" at bounding box center [98, 205] width 164 height 22
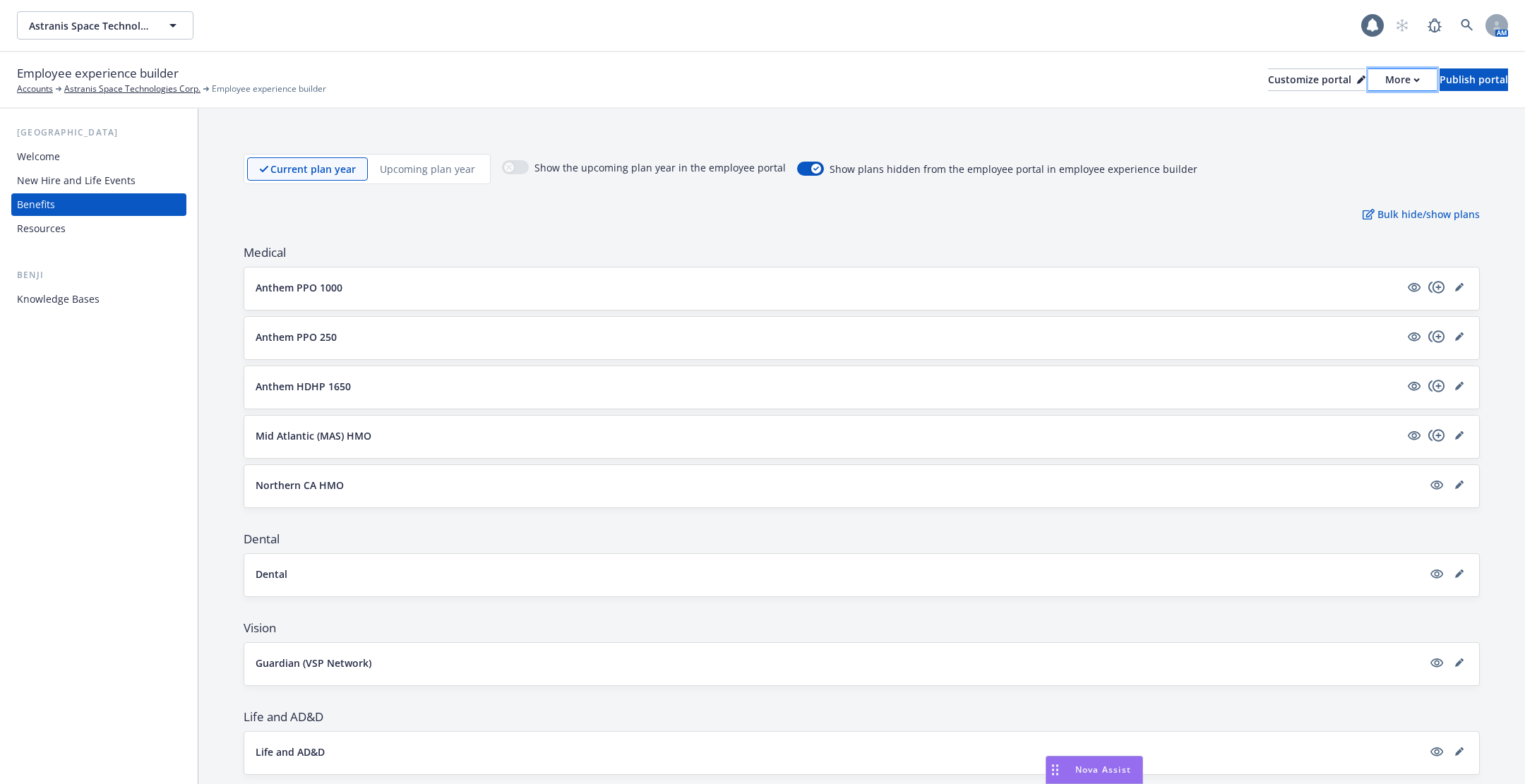
click at [1385, 82] on div "More" at bounding box center [1402, 79] width 34 height 21
click at [1350, 138] on link "Copy portal link" at bounding box center [1327, 139] width 129 height 28
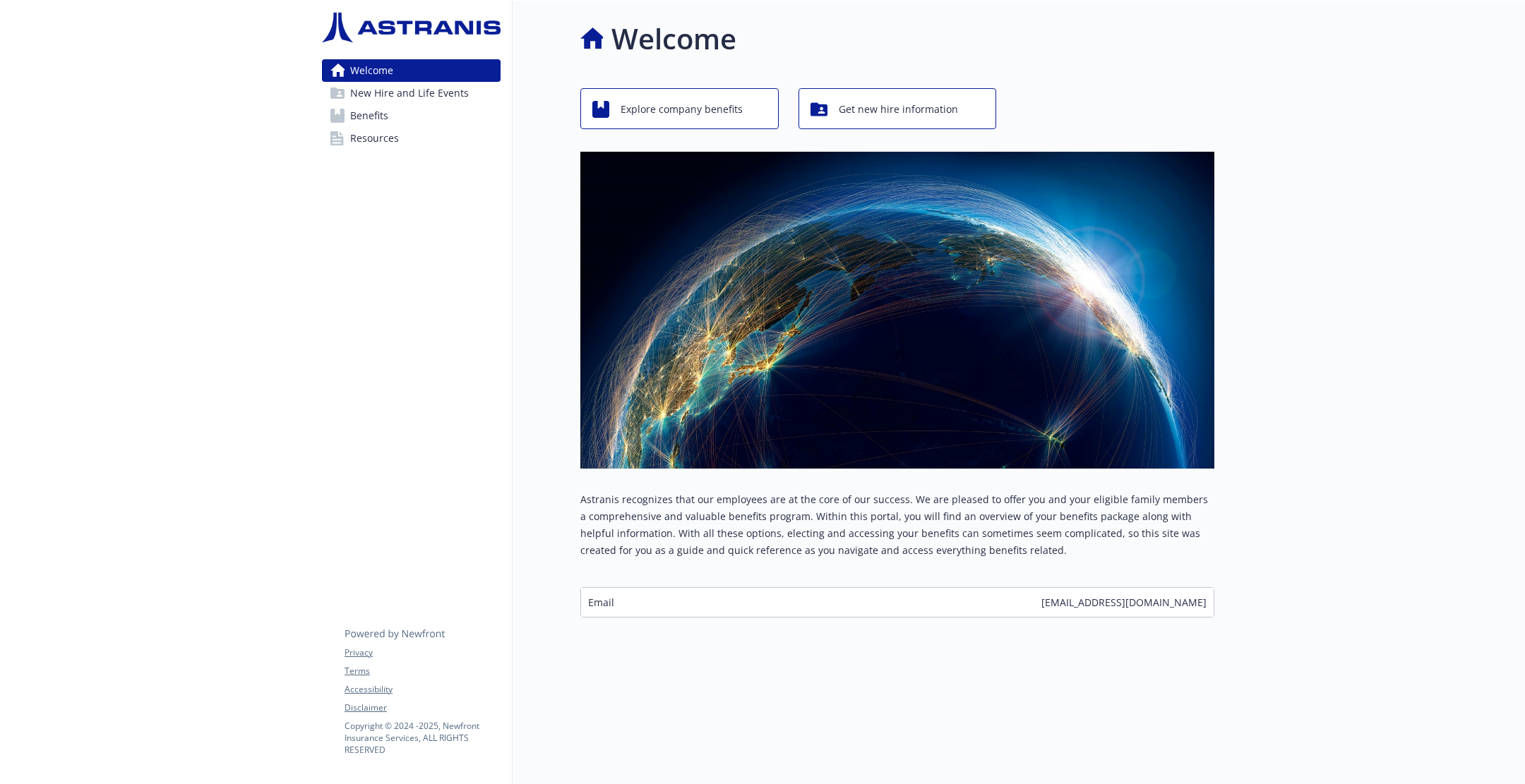
click at [377, 110] on span "Benefits" at bounding box center [370, 116] width 38 height 22
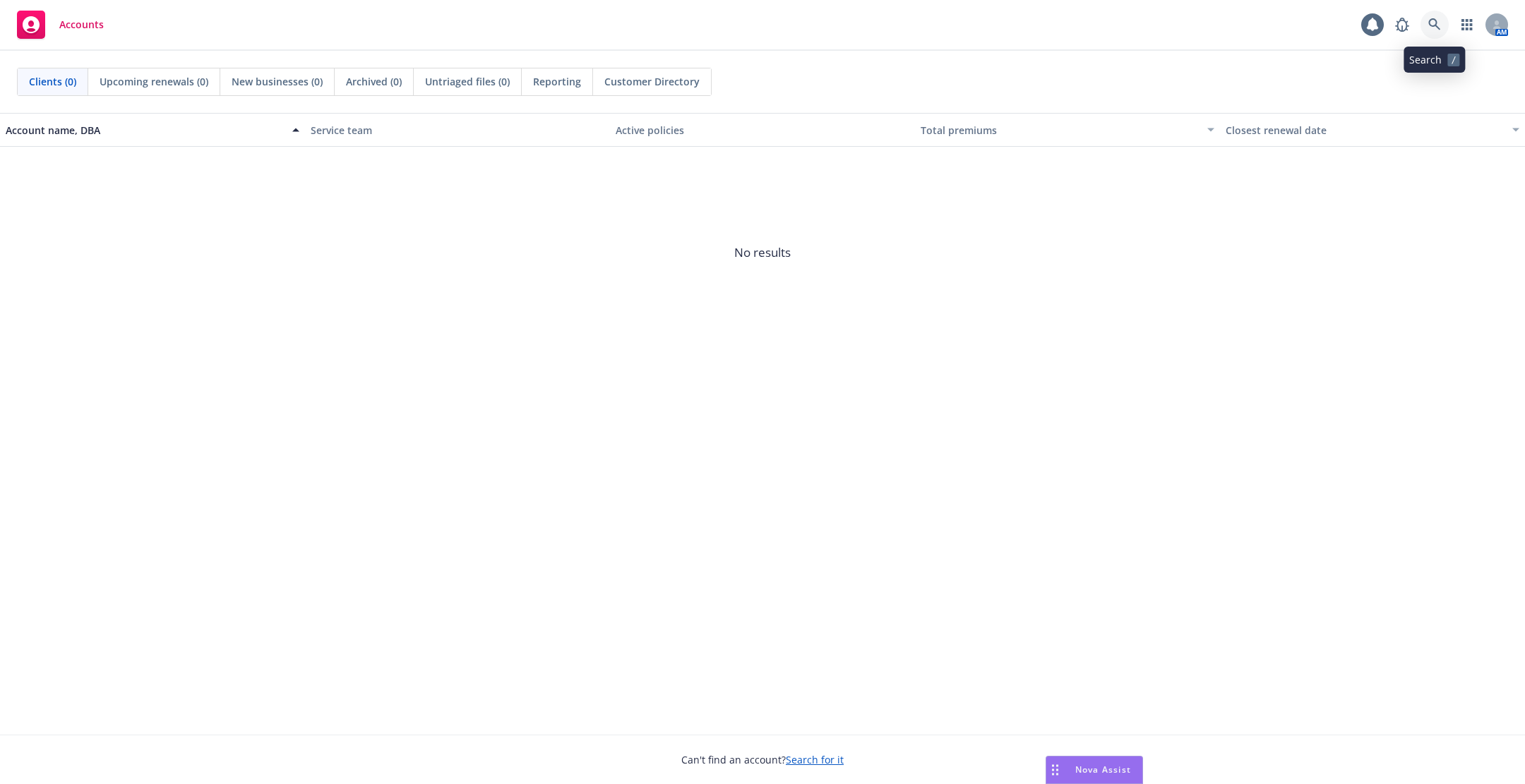
click at [1441, 23] on link at bounding box center [1434, 24] width 28 height 28
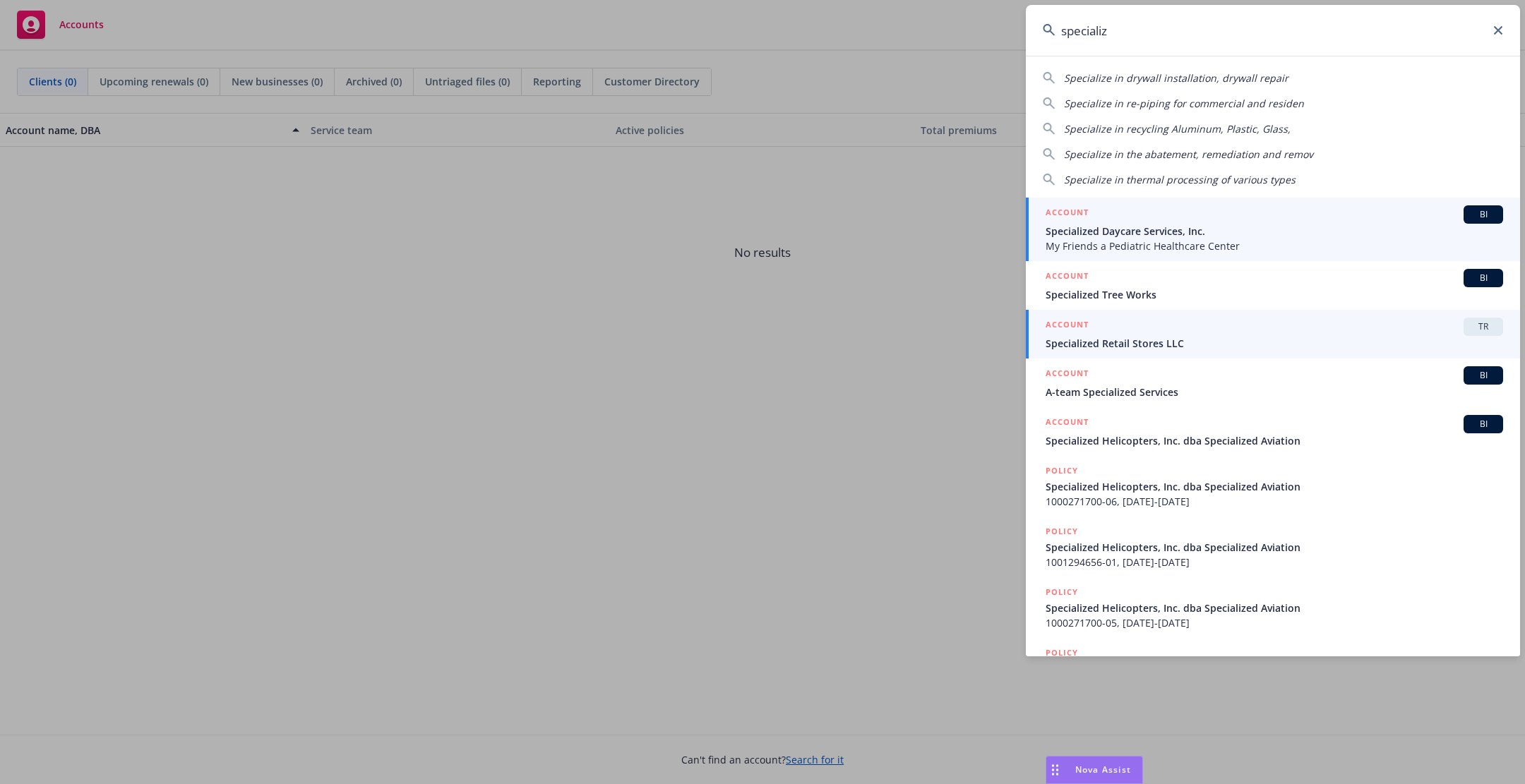
type input "specializ"
click at [1141, 327] on div "ACCOUNT TR" at bounding box center [1275, 326] width 458 height 18
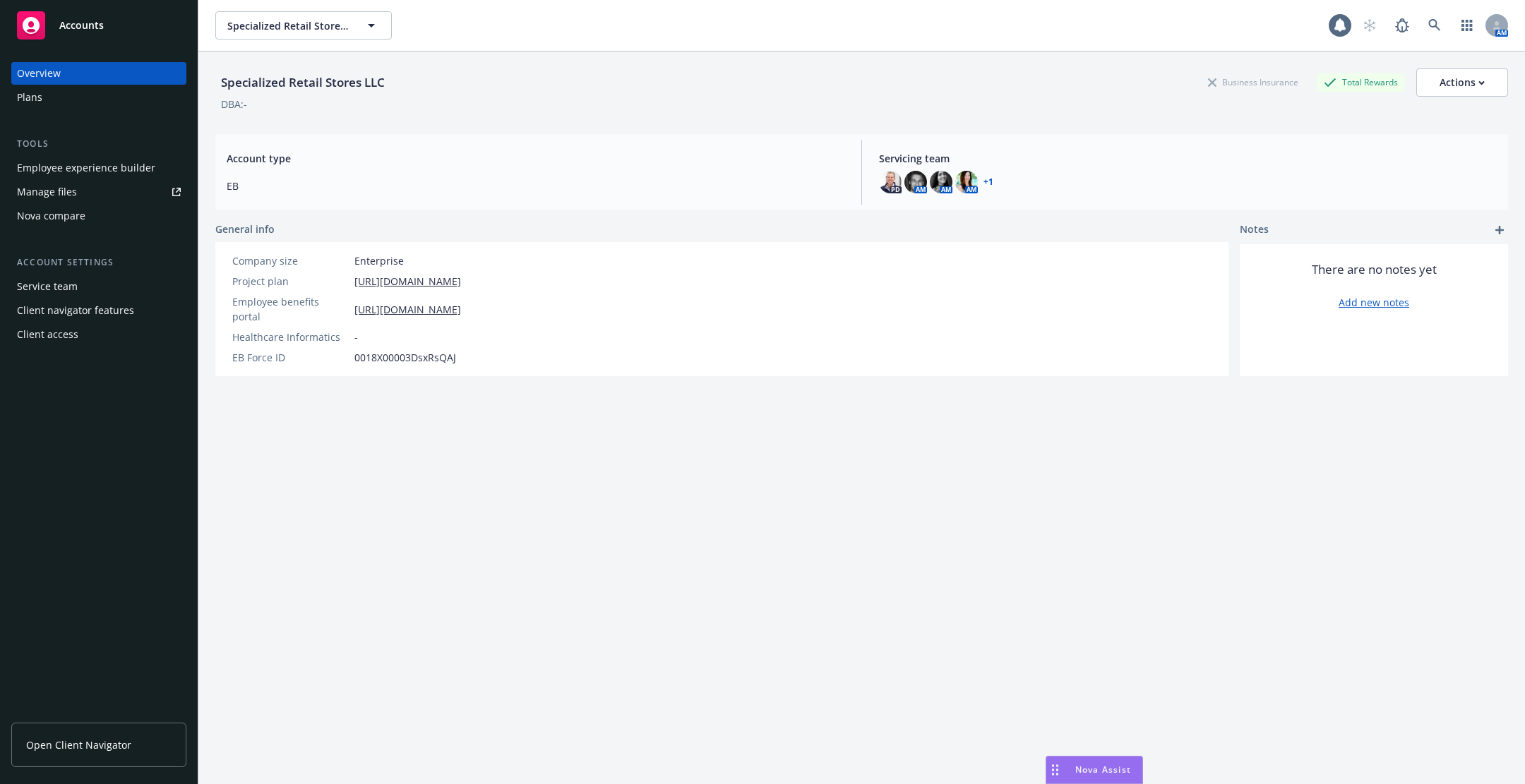
click at [90, 180] on div "Employee experience builder Manage files Nova compare" at bounding box center [98, 192] width 175 height 70
click at [94, 161] on div "Employee experience builder" at bounding box center [86, 168] width 138 height 22
click at [1431, 32] on link at bounding box center [1434, 25] width 28 height 28
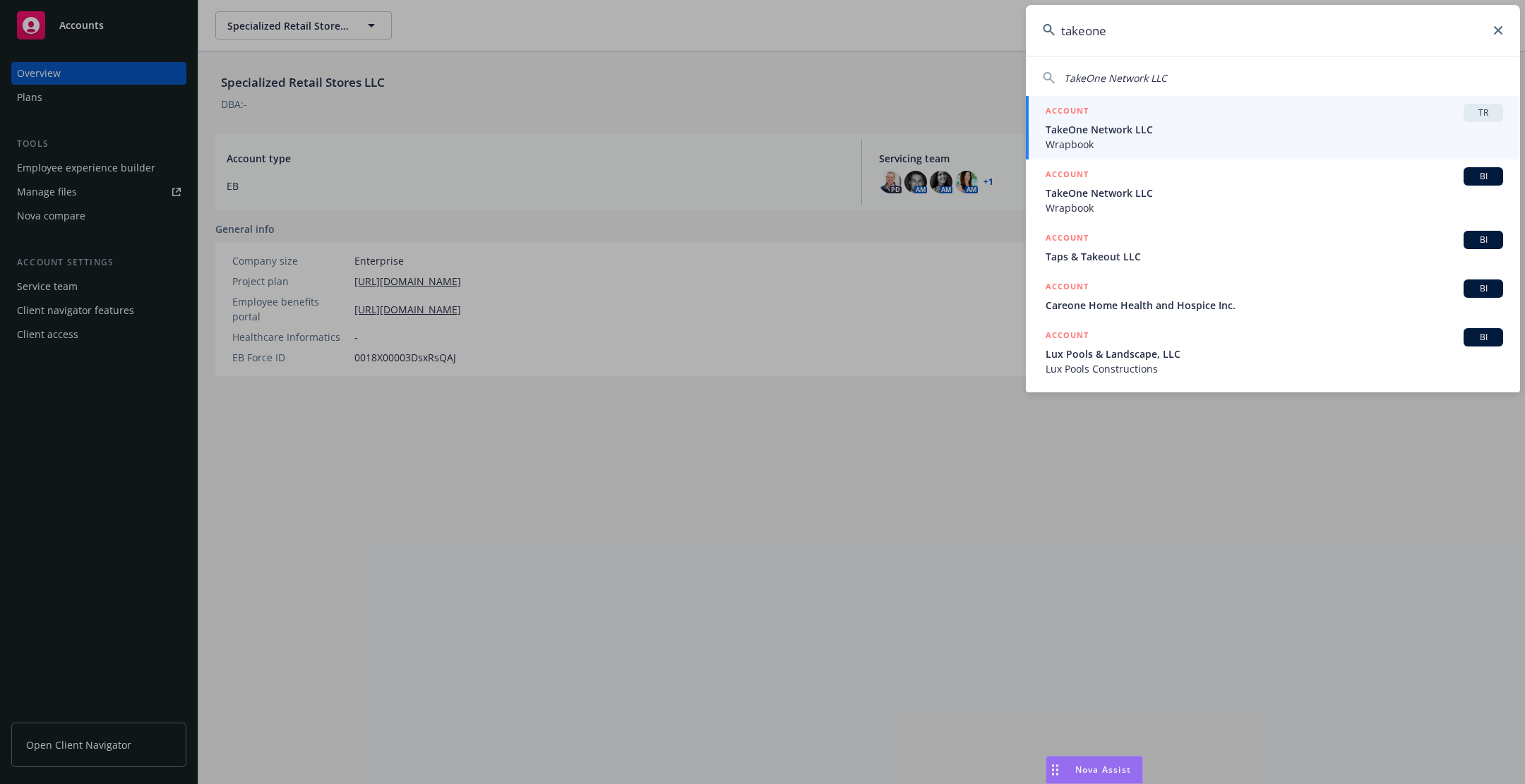
type input "takeone"
click at [1164, 139] on span "Wrapbook" at bounding box center [1275, 144] width 458 height 15
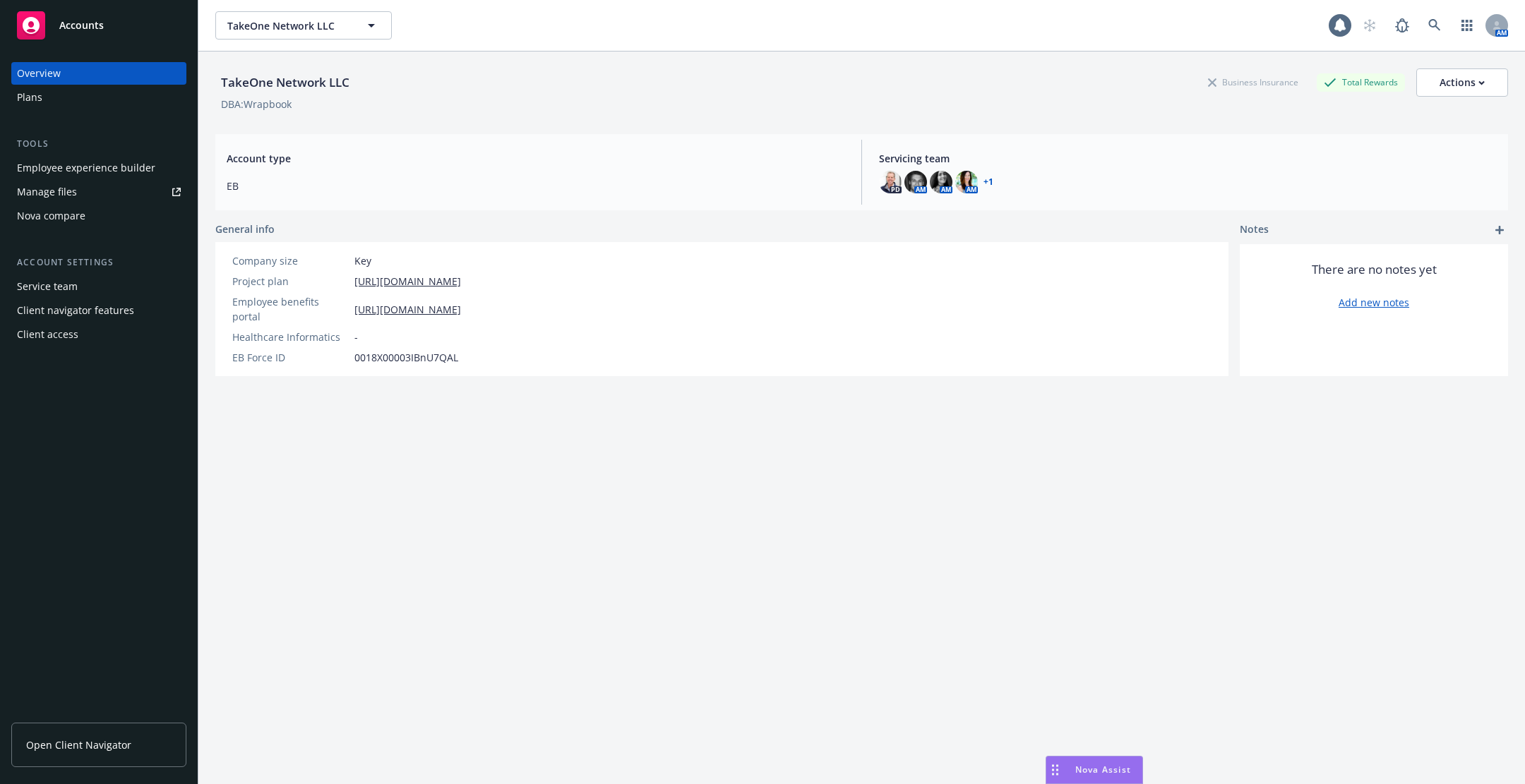
click at [105, 166] on div "Employee experience builder" at bounding box center [86, 168] width 138 height 22
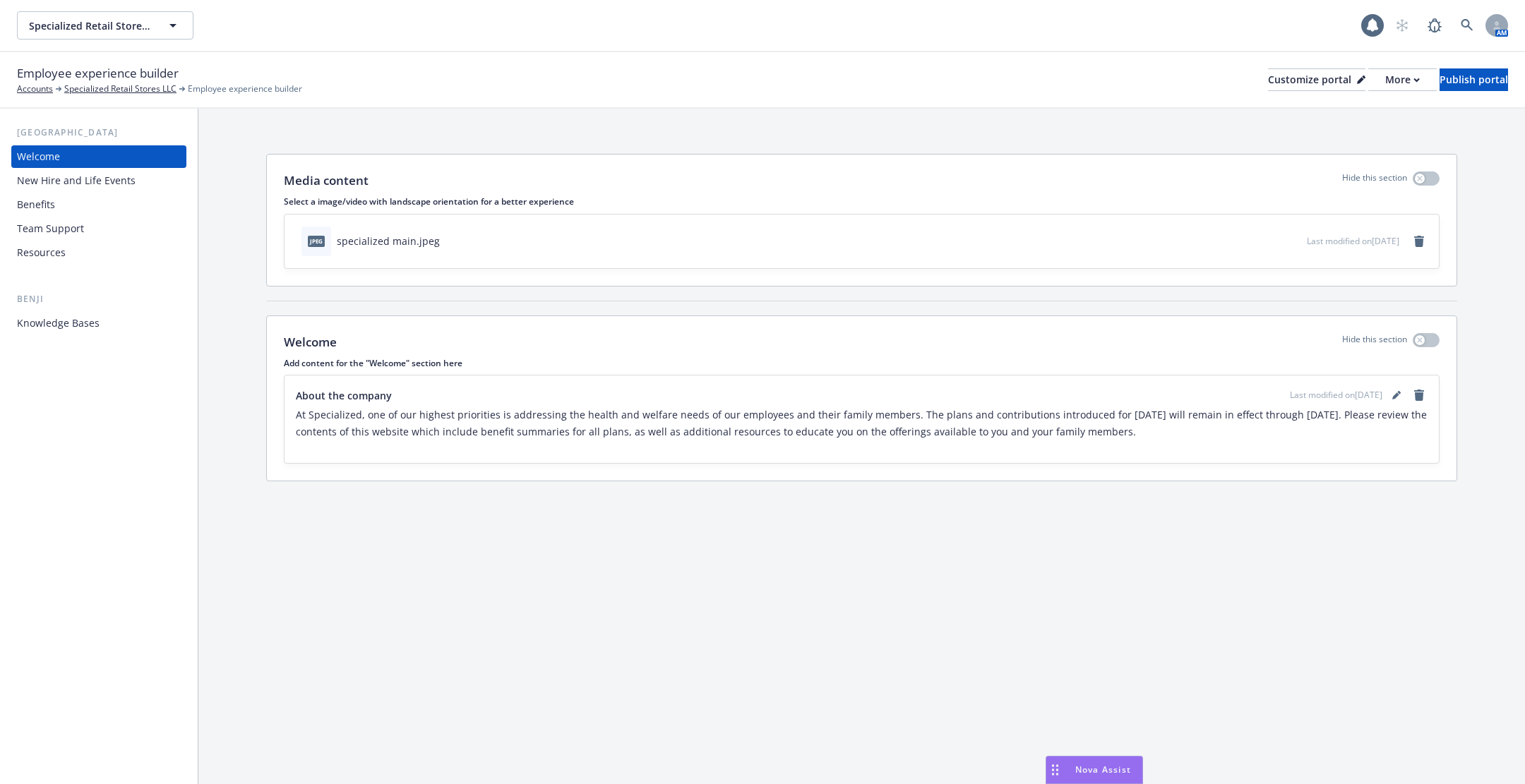
click at [94, 181] on div "New Hire and Life Events" at bounding box center [76, 181] width 118 height 22
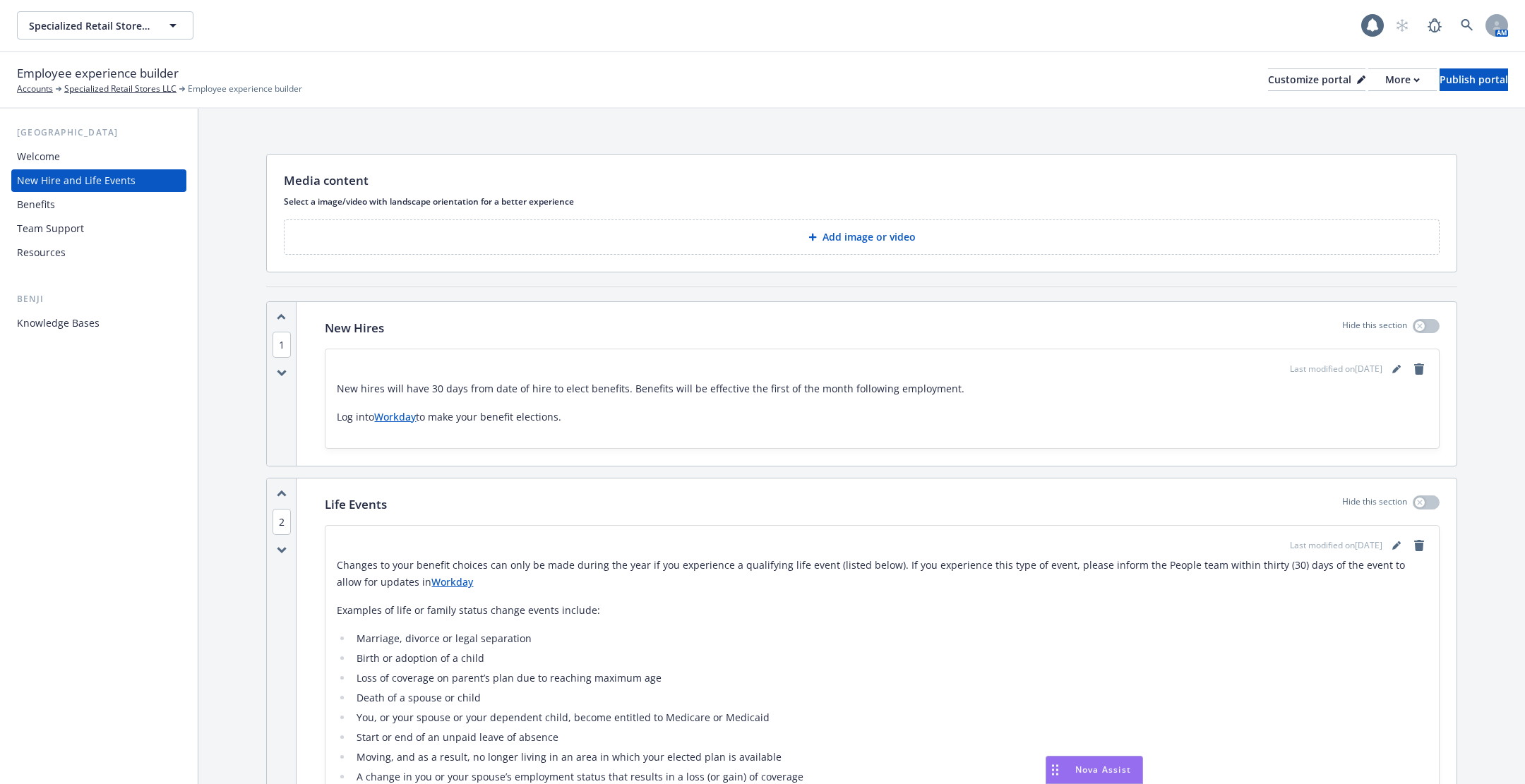
click at [94, 203] on div "Benefits" at bounding box center [98, 205] width 164 height 22
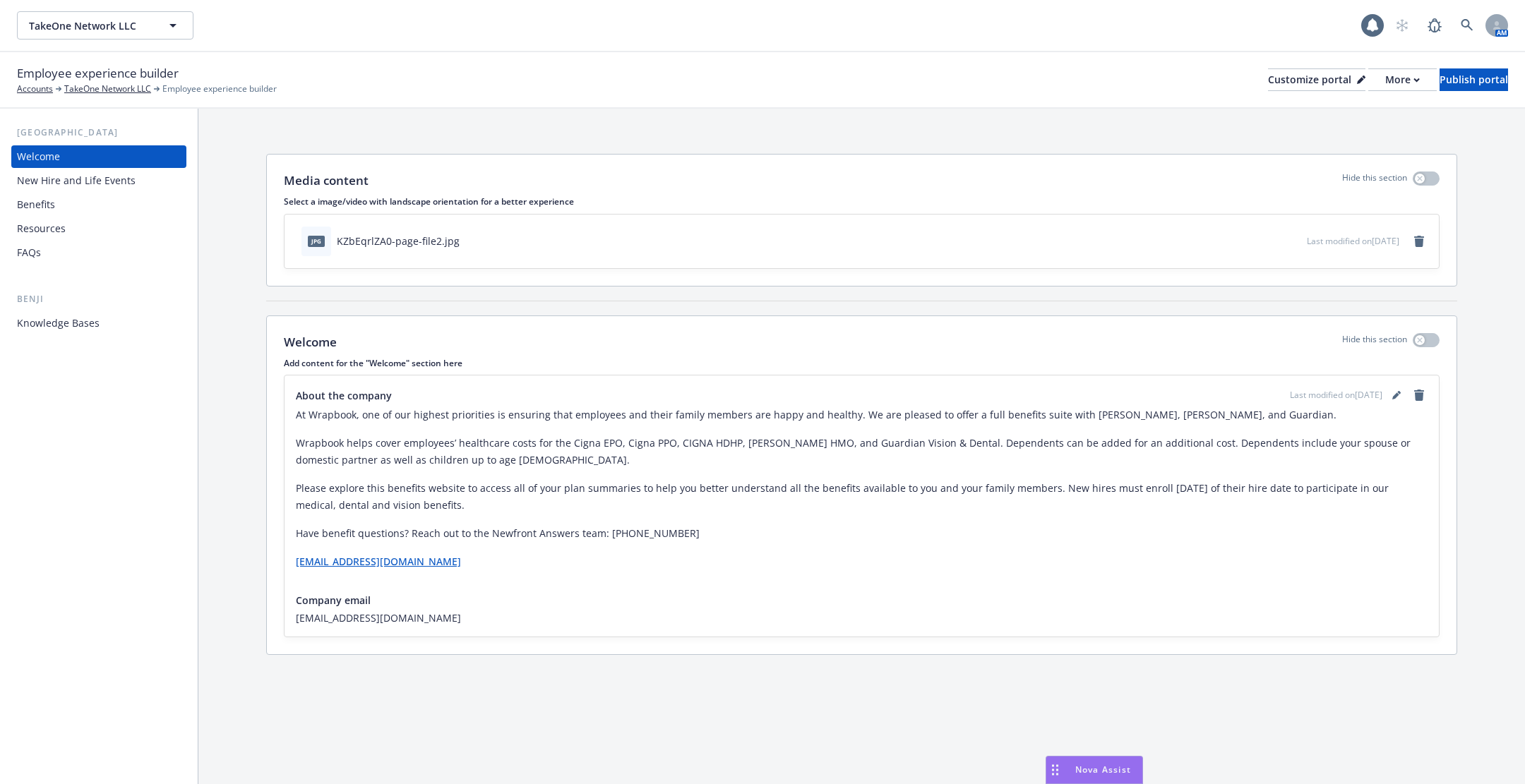
click at [1350, 98] on div "Employee experience builder Accounts TakeOne Network LLC Employee experience bu…" at bounding box center [762, 80] width 1525 height 57
click at [1385, 80] on div "More" at bounding box center [1402, 79] width 34 height 21
click at [1339, 136] on link "Copy portal link" at bounding box center [1327, 139] width 129 height 28
click at [1470, 20] on icon at bounding box center [1467, 26] width 13 height 13
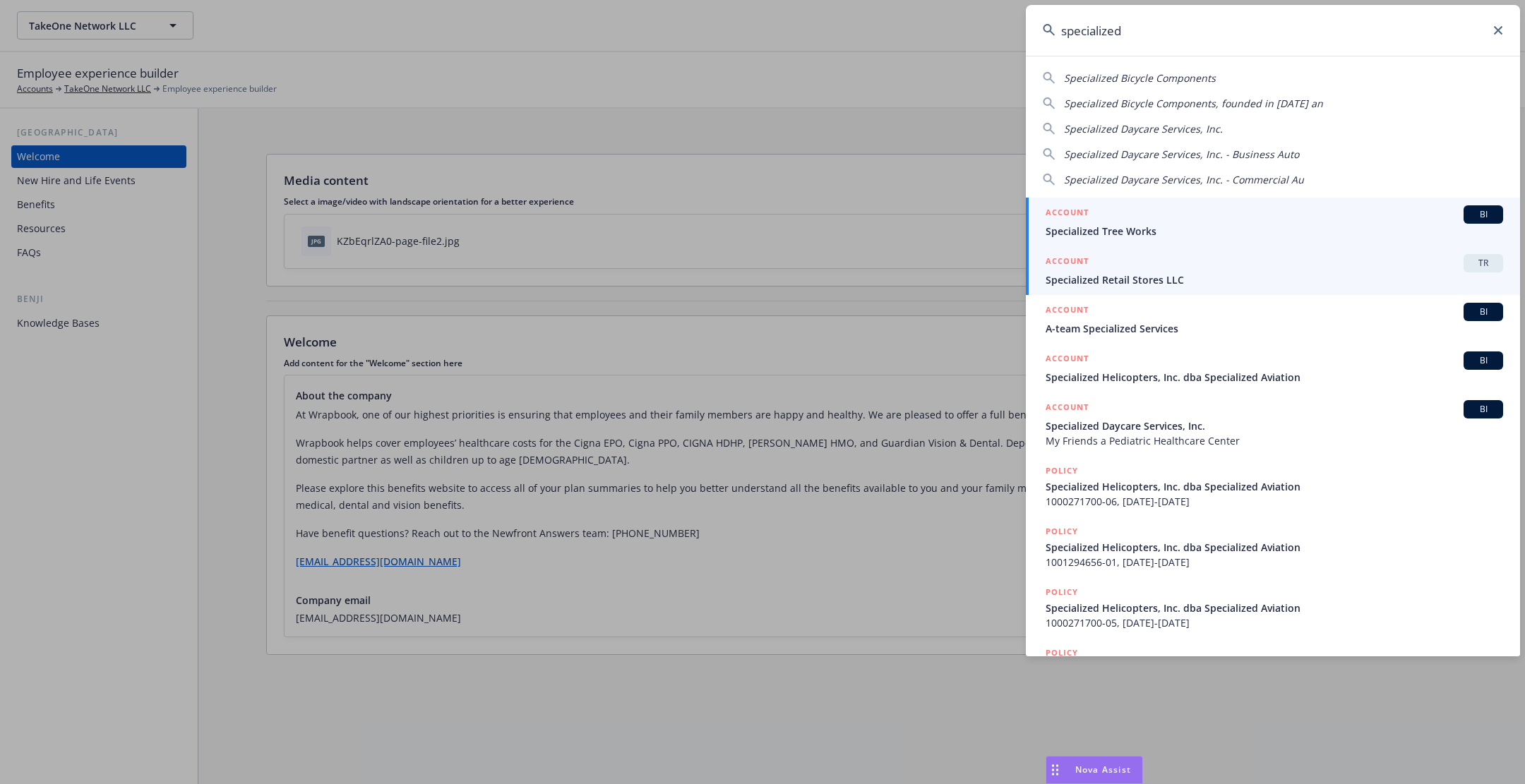
type input "specialized"
click at [1207, 264] on div "ACCOUNT TR" at bounding box center [1275, 263] width 458 height 18
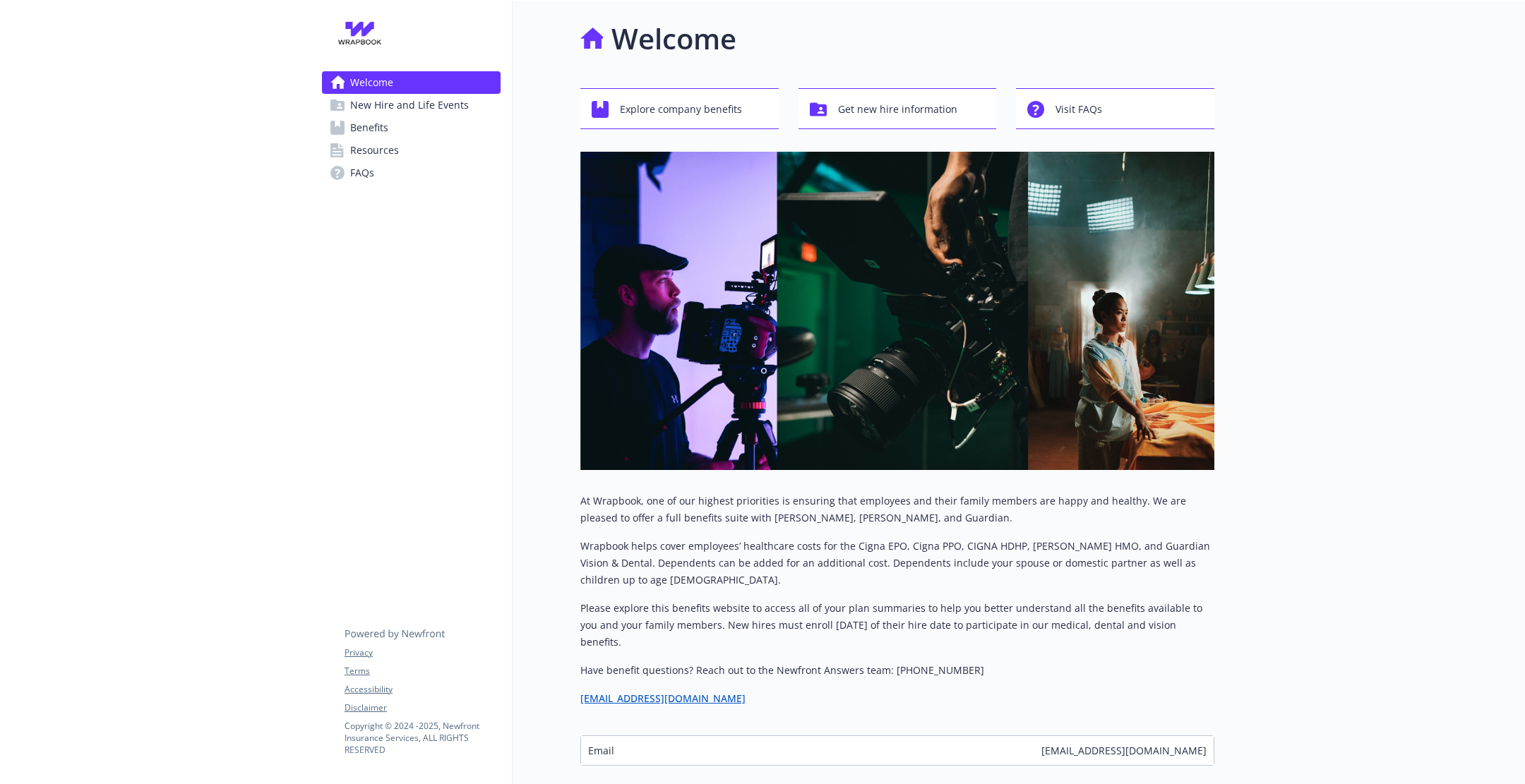
click at [418, 129] on link "Benefits" at bounding box center [410, 128] width 178 height 22
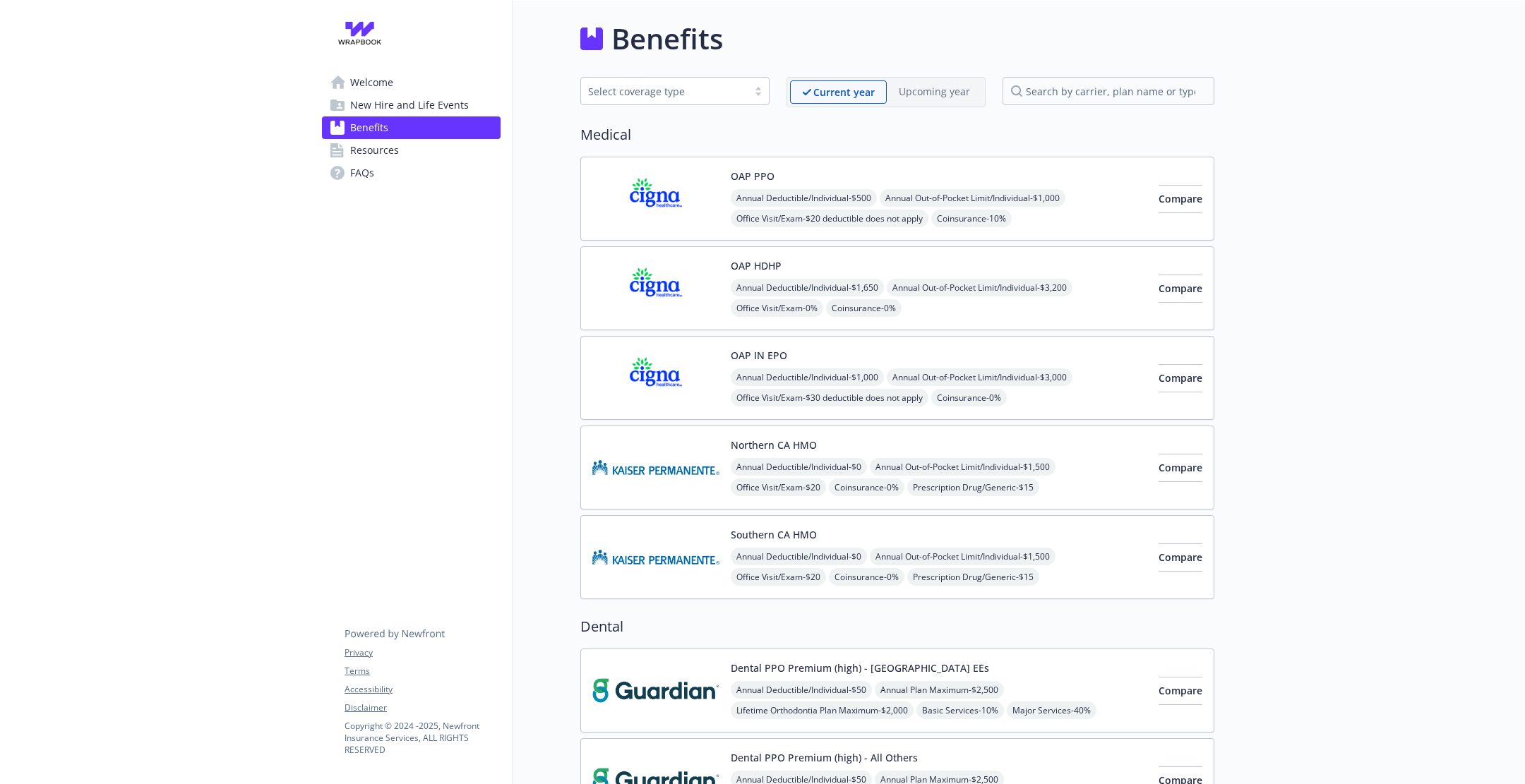
click at [412, 113] on span "New Hire and Life Events" at bounding box center [410, 105] width 118 height 22
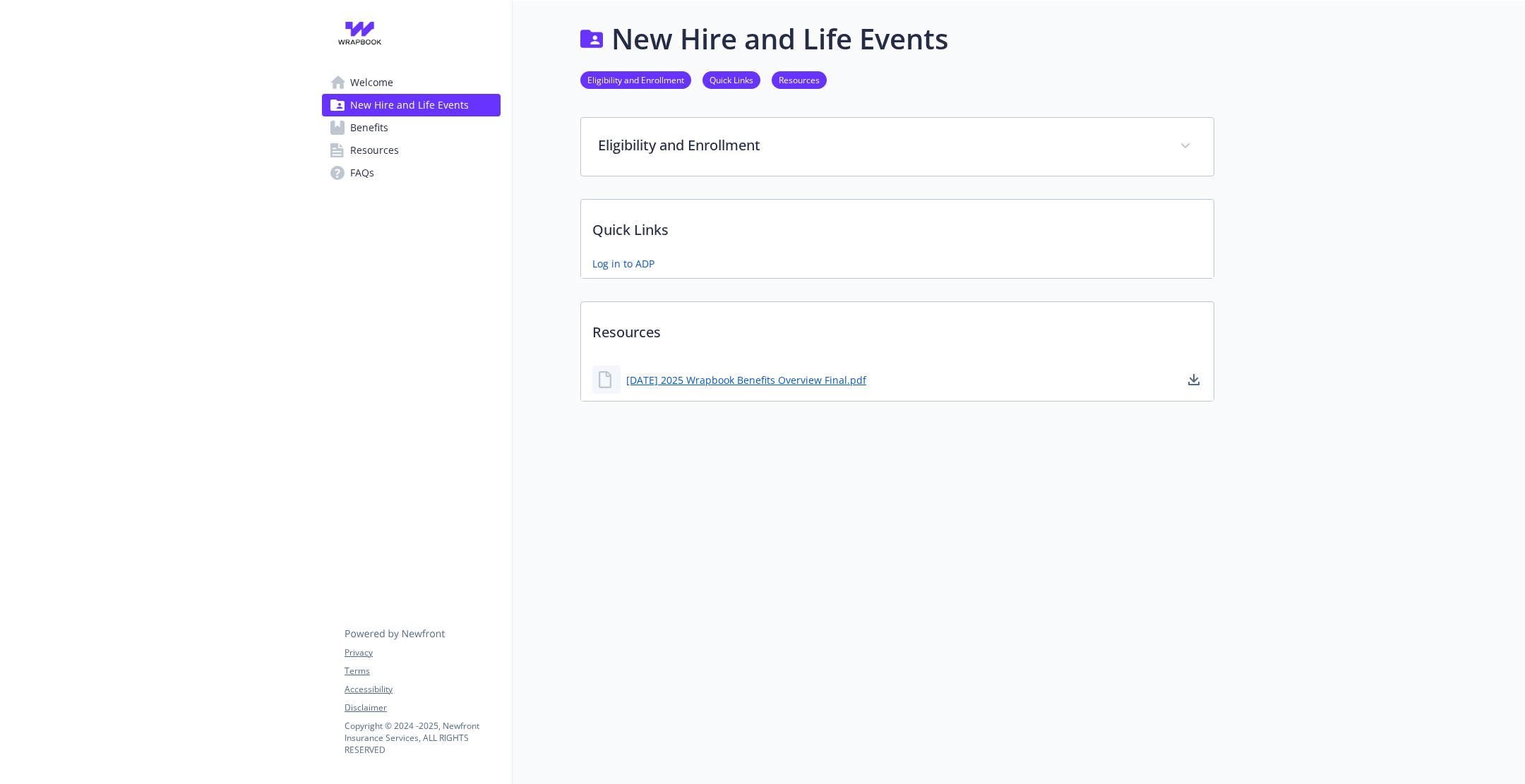
click at [414, 150] on link "Resources" at bounding box center [410, 150] width 178 height 22
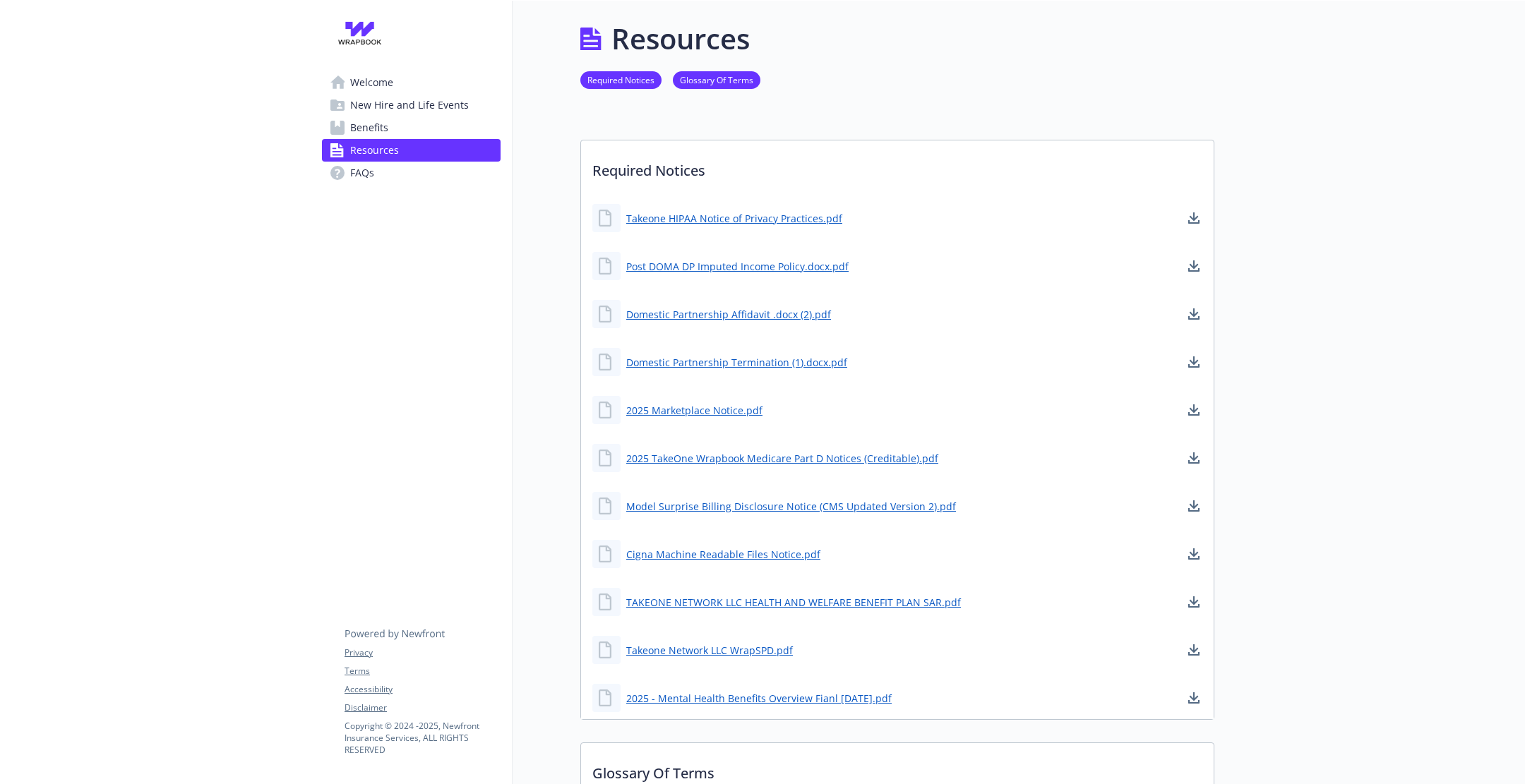
click at [412, 173] on link "FAQs" at bounding box center [410, 173] width 178 height 22
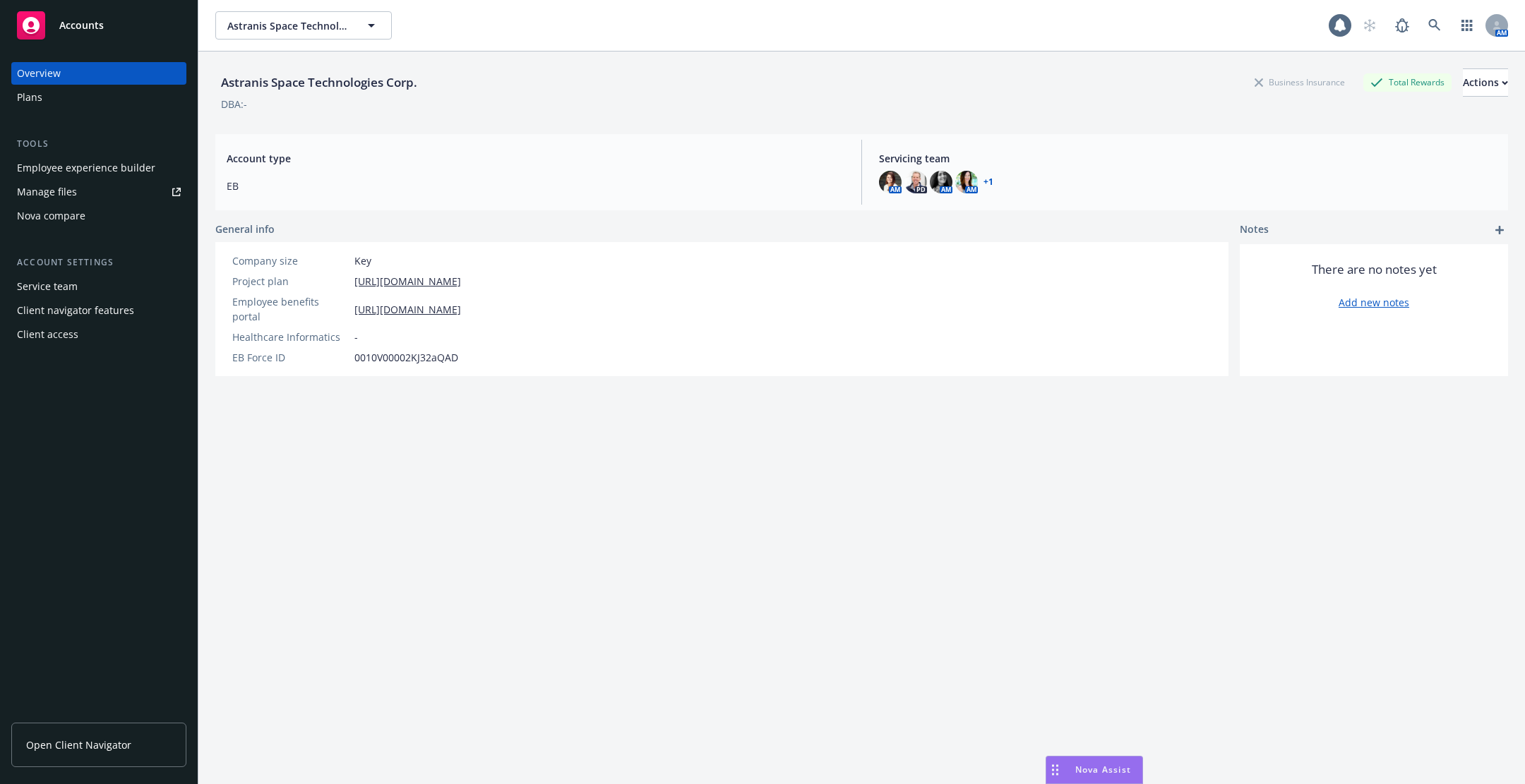
click at [162, 169] on div "Employee experience builder" at bounding box center [98, 168] width 164 height 22
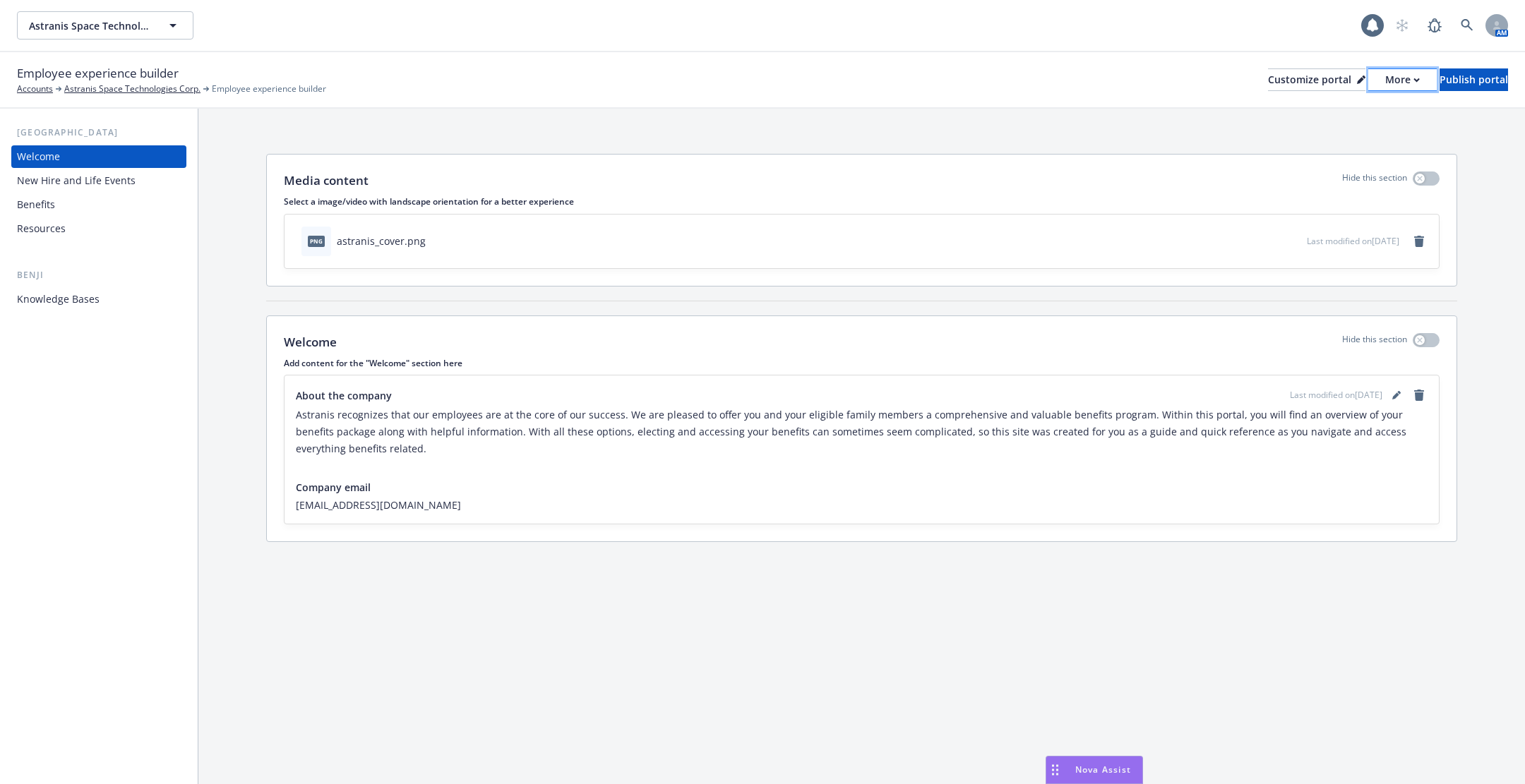
click at [1375, 81] on button "More" at bounding box center [1403, 80] width 69 height 22
click at [1465, 37] on link at bounding box center [1467, 25] width 28 height 28
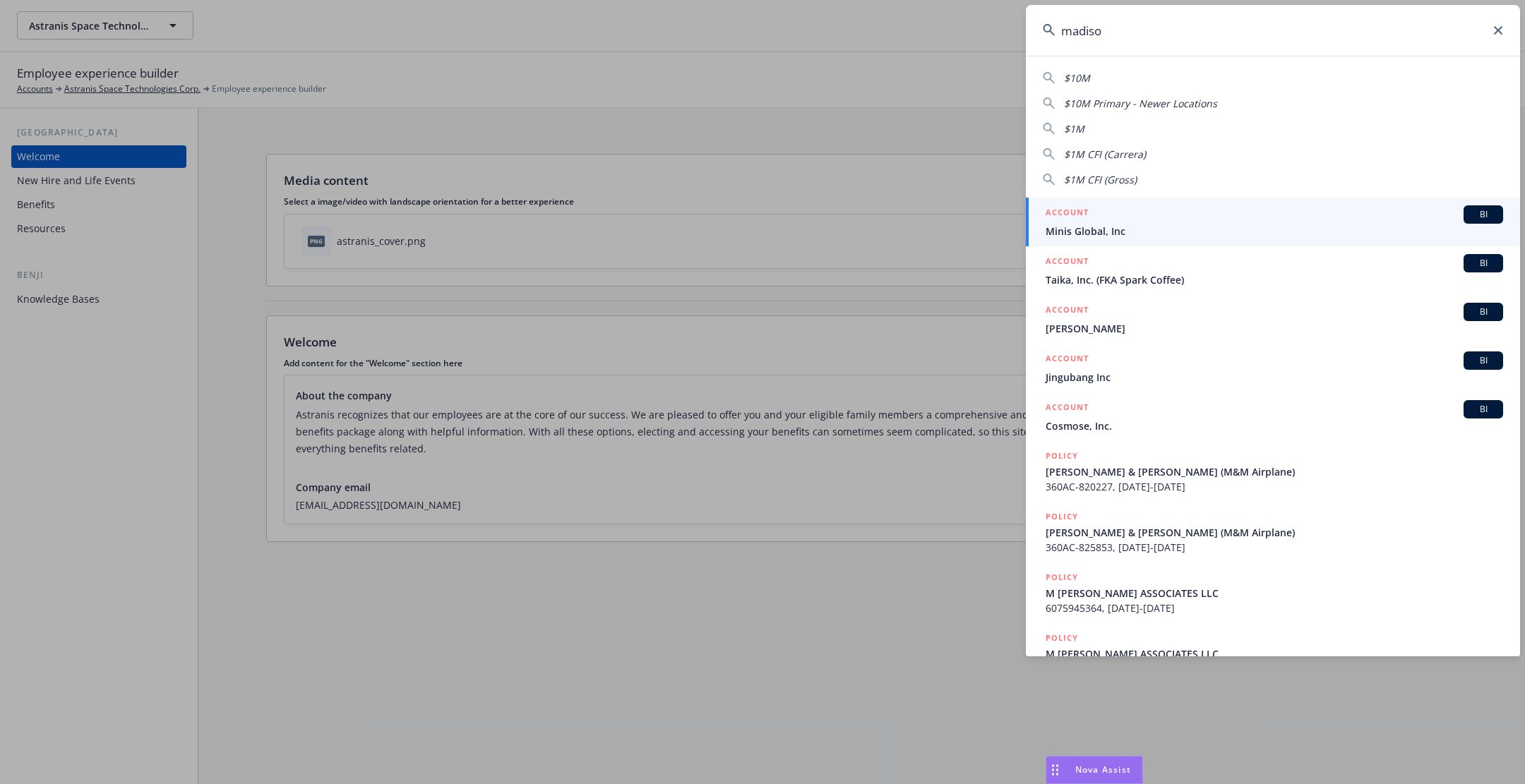
type input "madison"
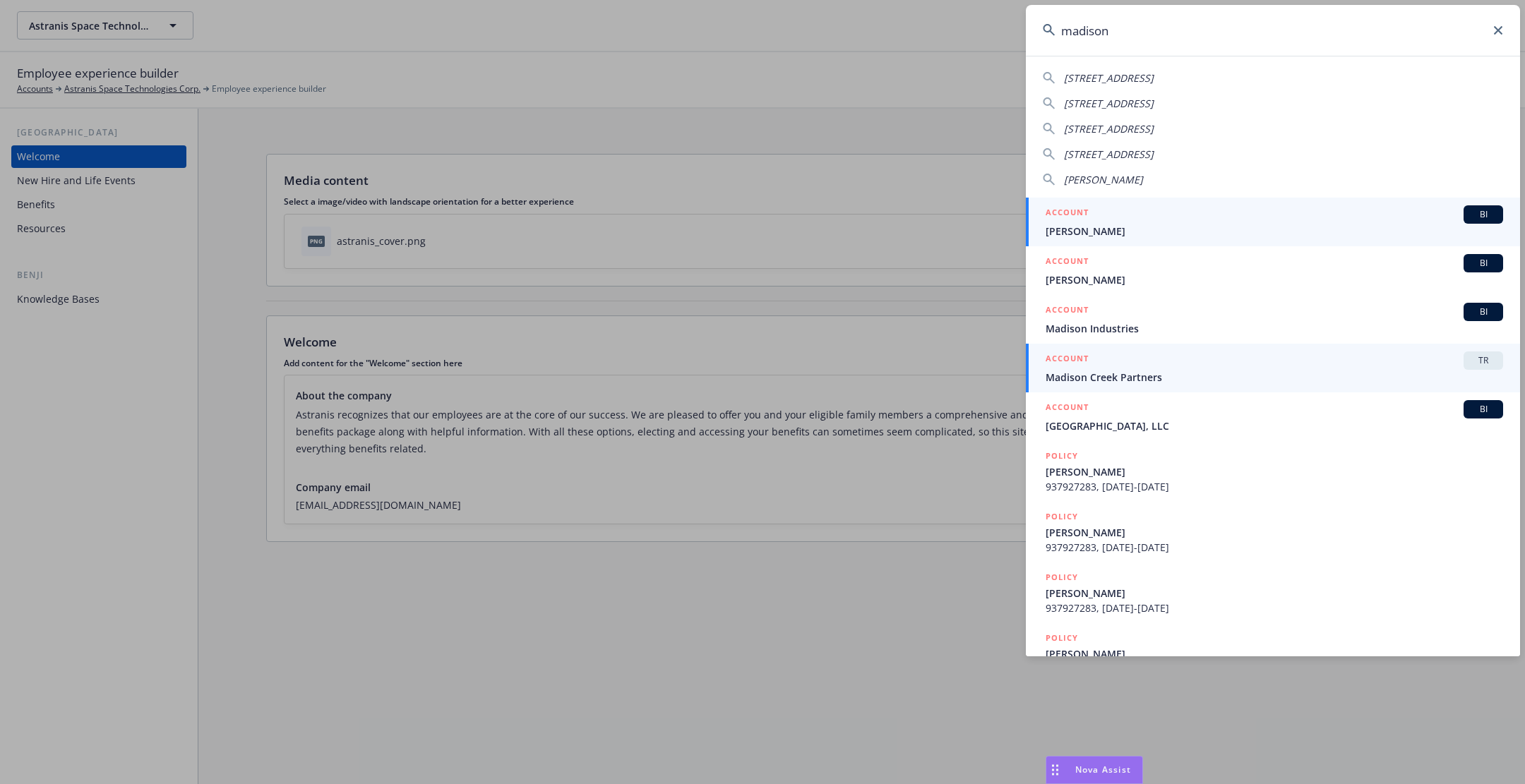
click at [1193, 355] on div "ACCOUNT TR" at bounding box center [1275, 360] width 458 height 18
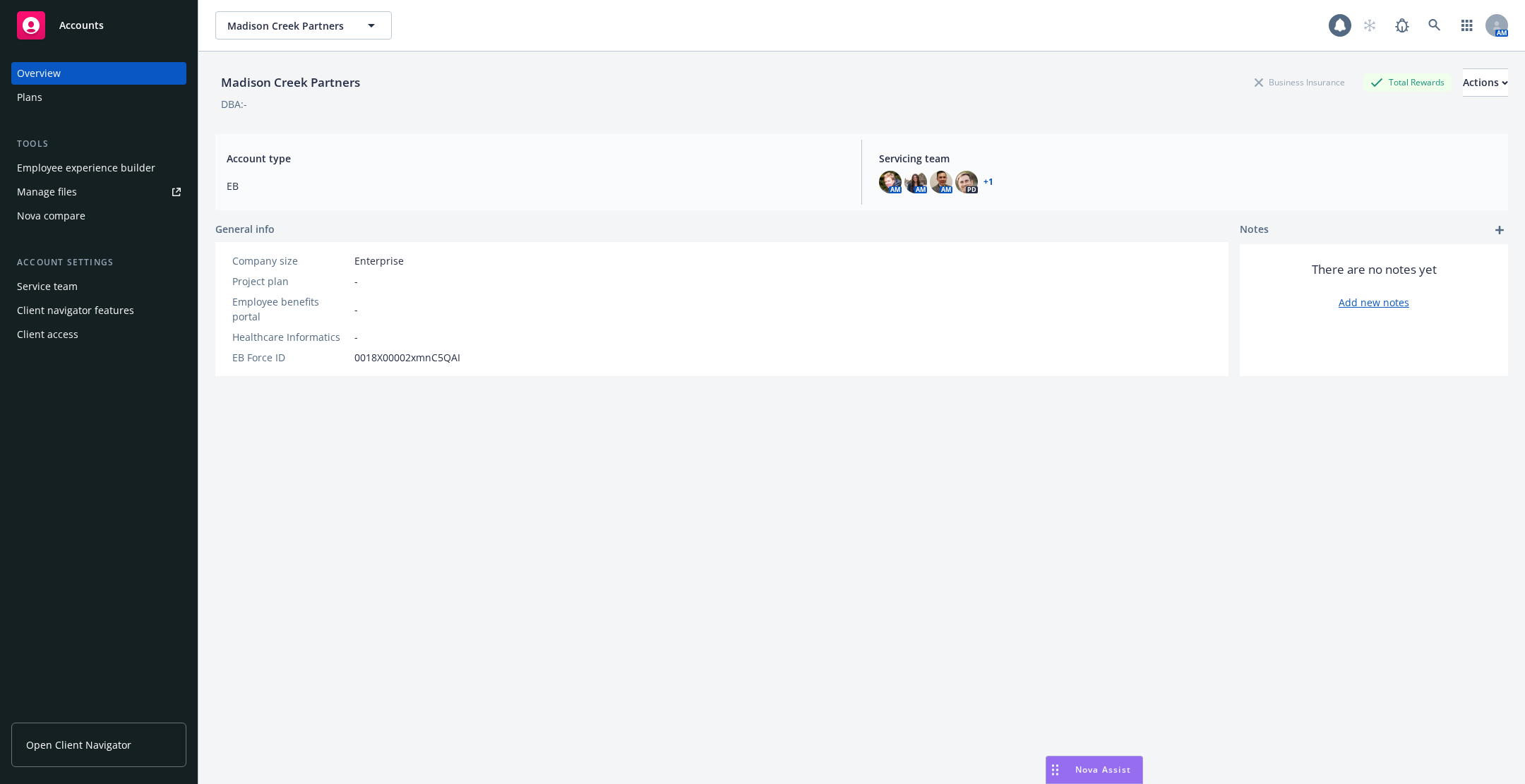
click at [1363, 81] on div "Total Rewards" at bounding box center [1407, 82] width 88 height 18
click at [135, 170] on div "Employee experience builder" at bounding box center [86, 168] width 138 height 22
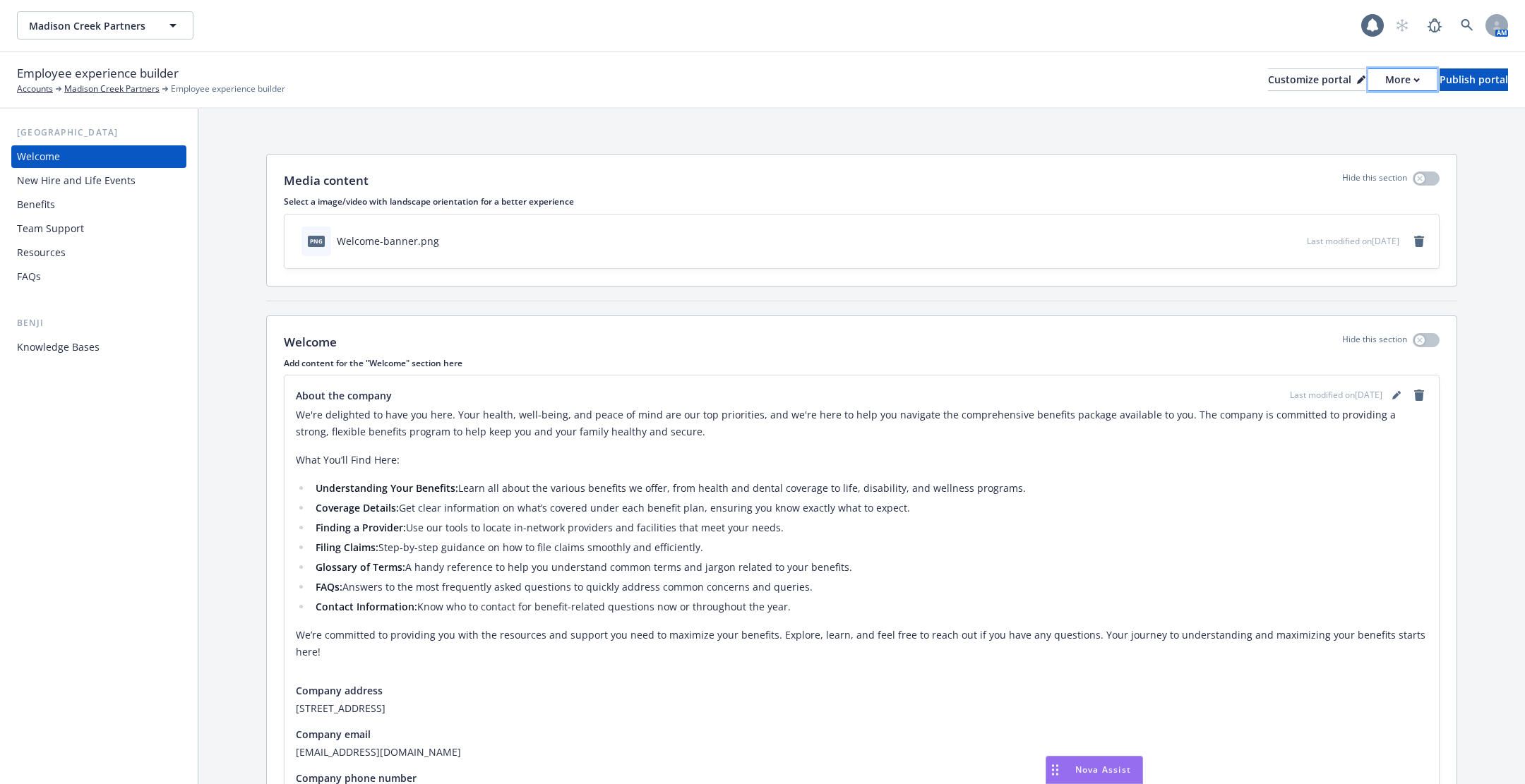
click at [1385, 89] on div "More" at bounding box center [1402, 79] width 34 height 21
click at [1349, 117] on link "Copy preview link" at bounding box center [1327, 111] width 129 height 28
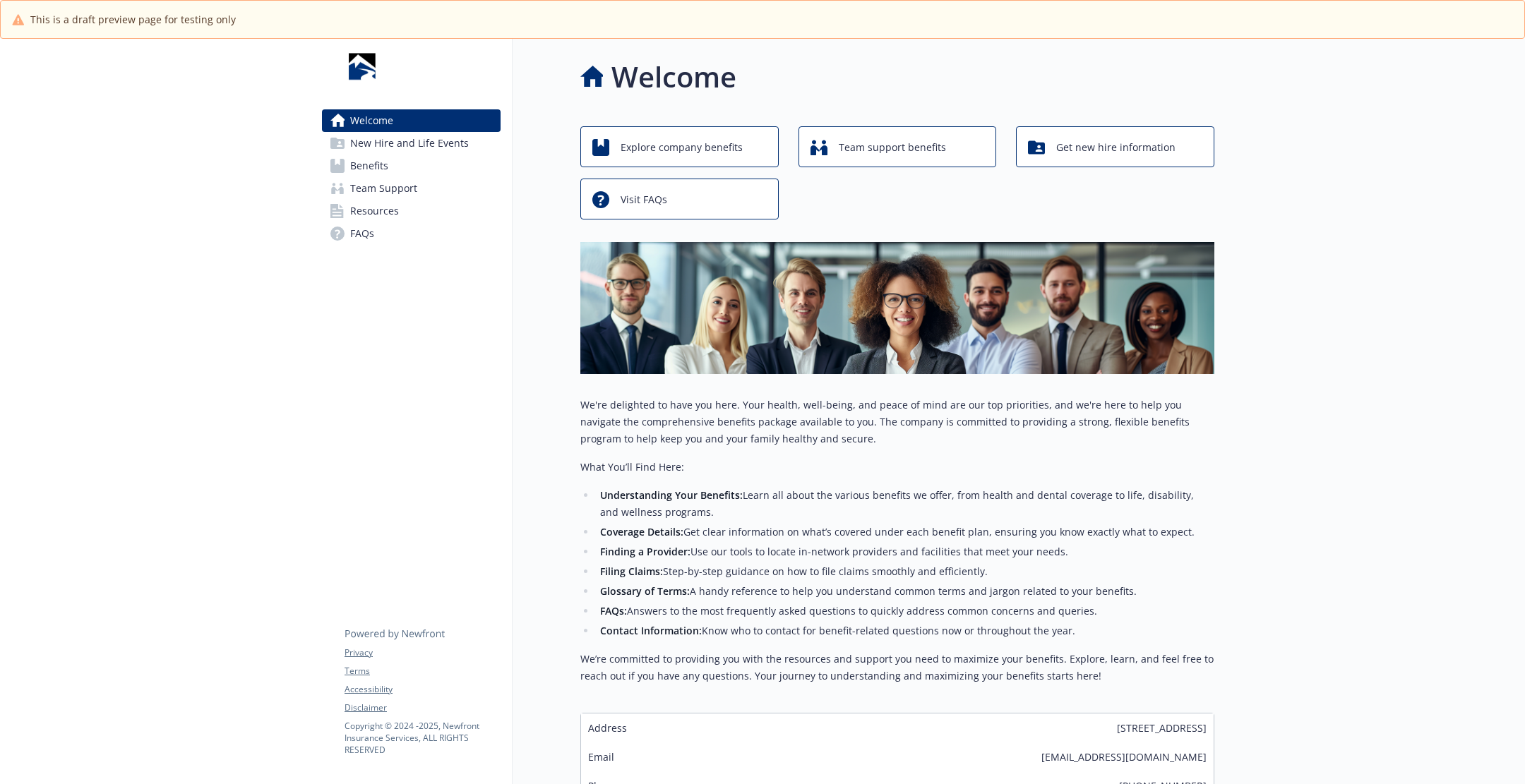
click at [422, 165] on link "Benefits" at bounding box center [410, 166] width 178 height 22
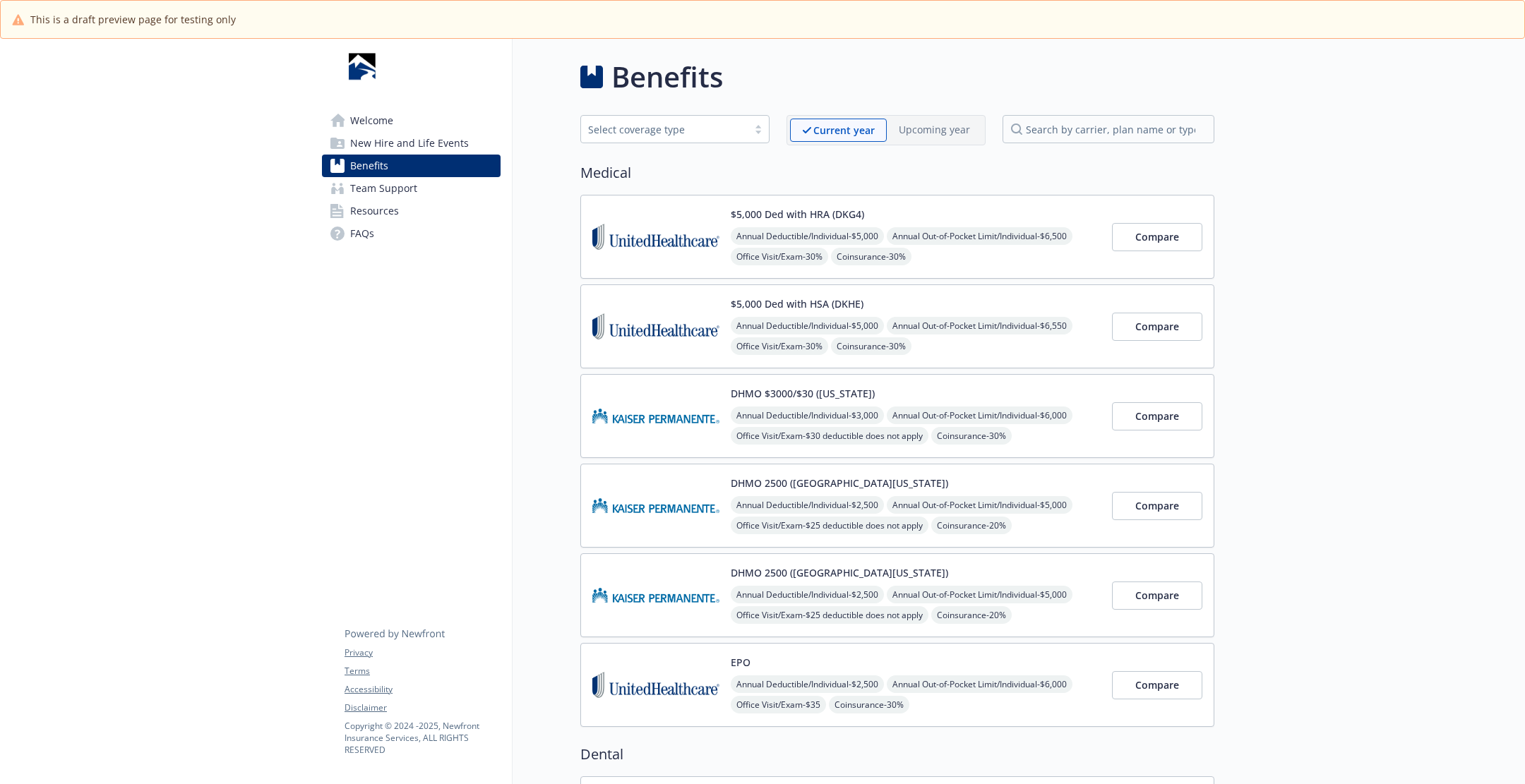
click at [426, 145] on span "New Hire and Life Events" at bounding box center [410, 143] width 118 height 22
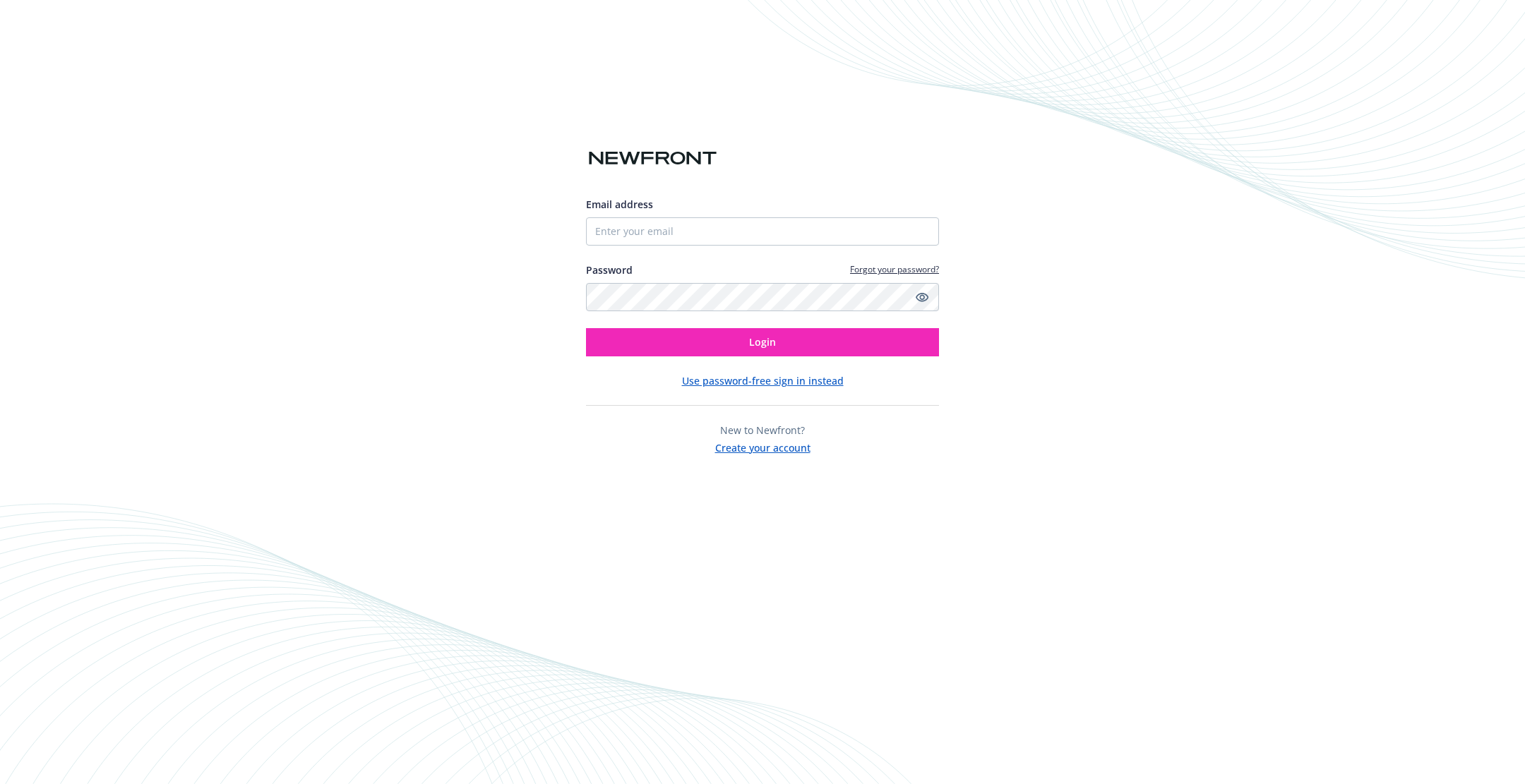
click at [734, 444] on button "Create your account" at bounding box center [762, 446] width 95 height 18
click at [722, 386] on button "Use password-free sign in instead" at bounding box center [762, 381] width 162 height 15
